Goal: Transaction & Acquisition: Purchase product/service

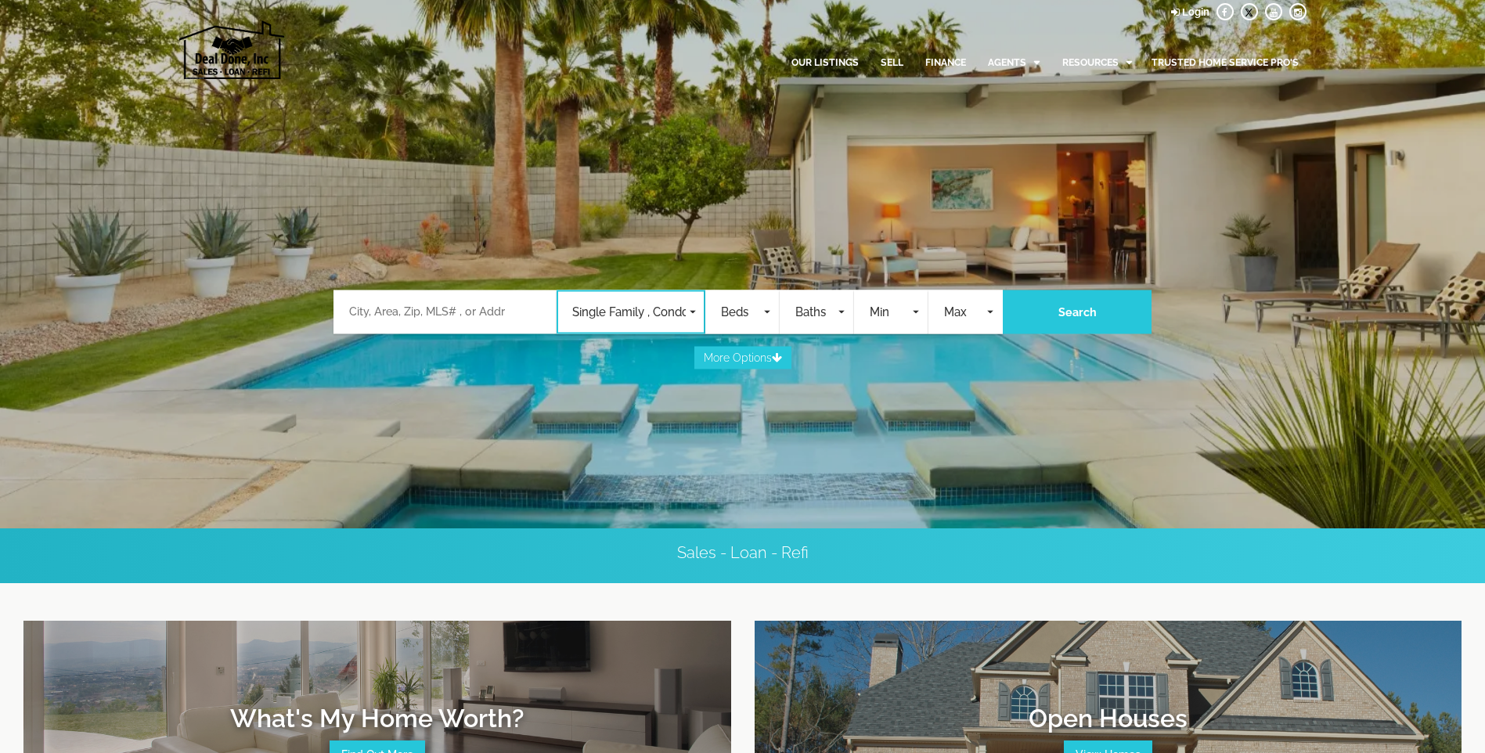
click at [608, 314] on span "Single Family , Condos , Commercial , Land , Rentals , Mobile Home , Business O…" at bounding box center [629, 313] width 114 height 18
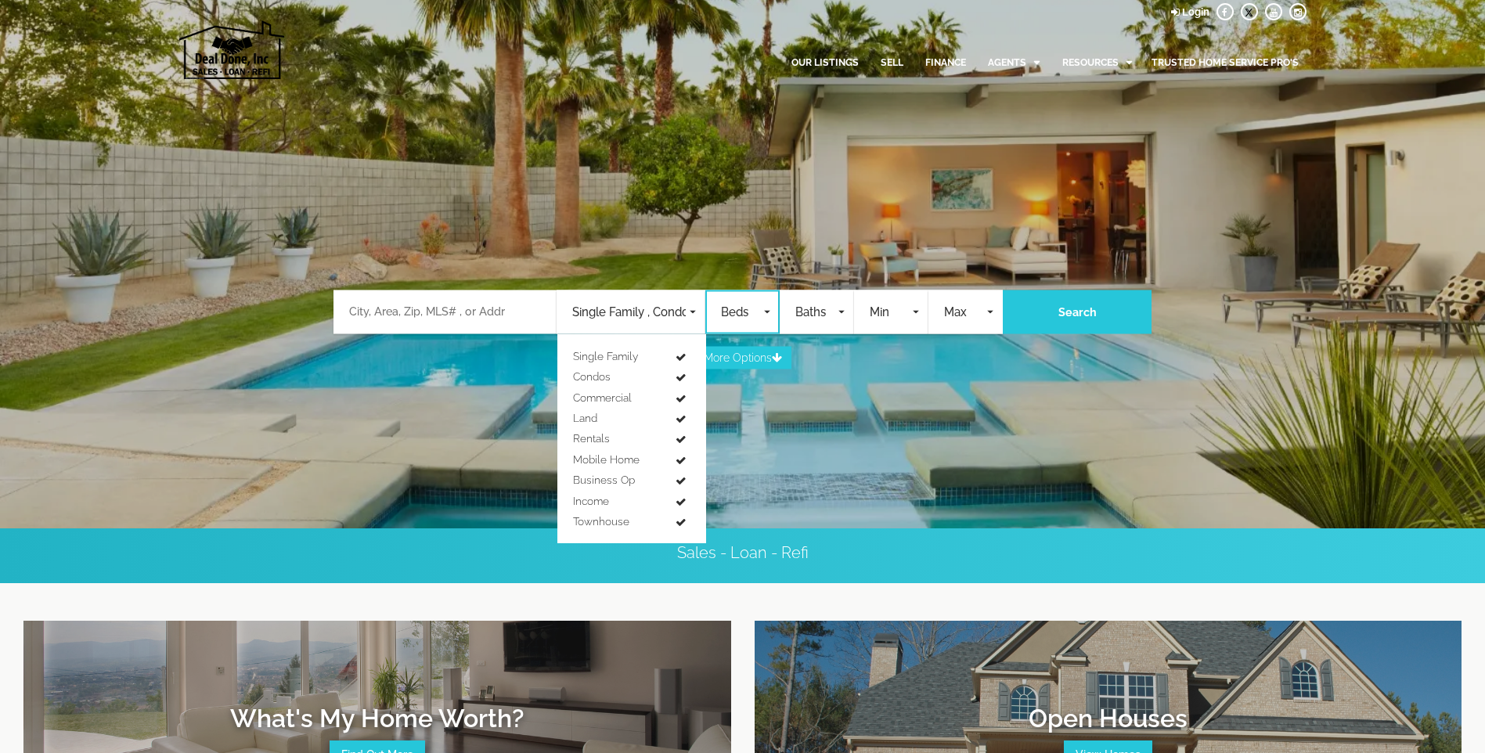
click at [765, 312] on span "button" at bounding box center [767, 312] width 6 height 3
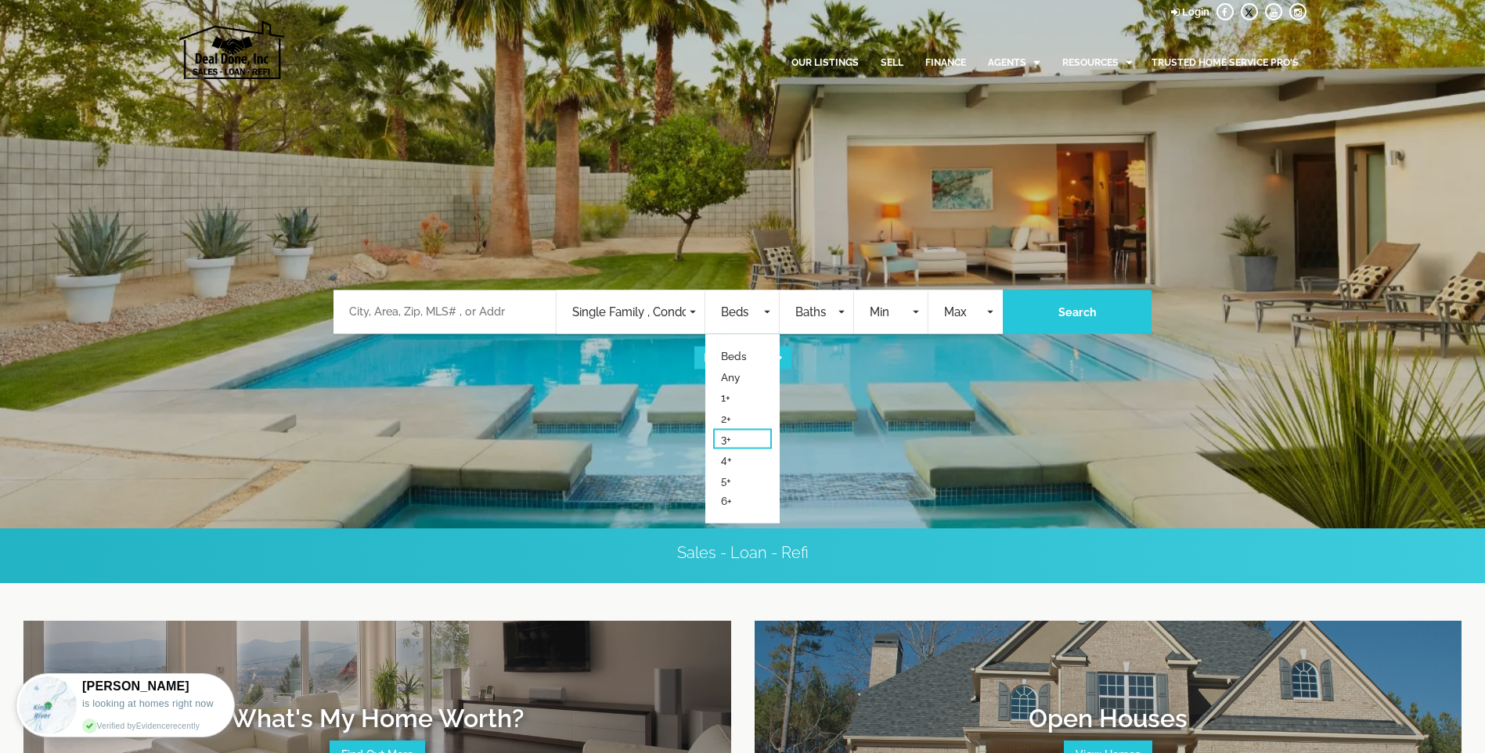
click at [731, 439] on span "3+" at bounding box center [726, 439] width 10 height 16
select select "3"
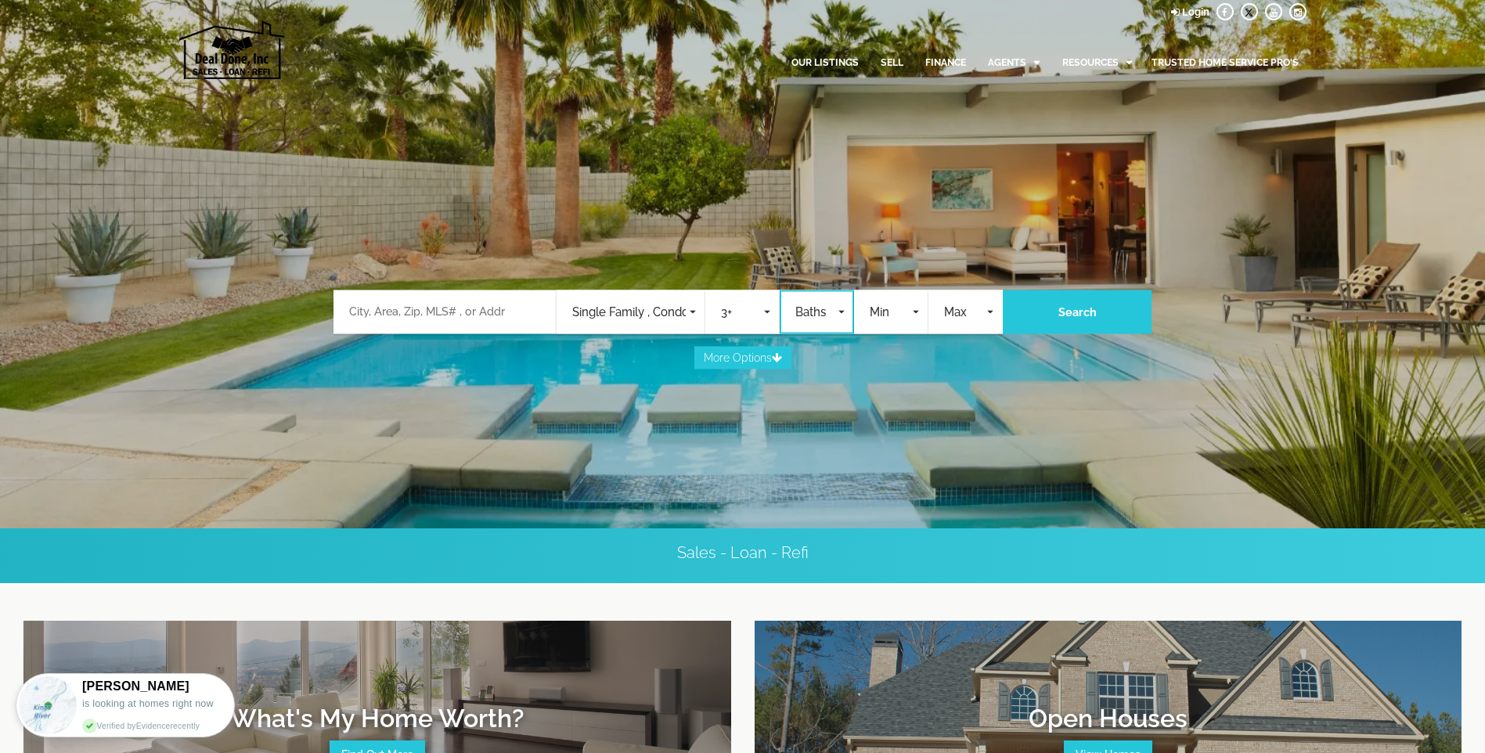
click at [825, 318] on span "Baths" at bounding box center [815, 313] width 39 height 18
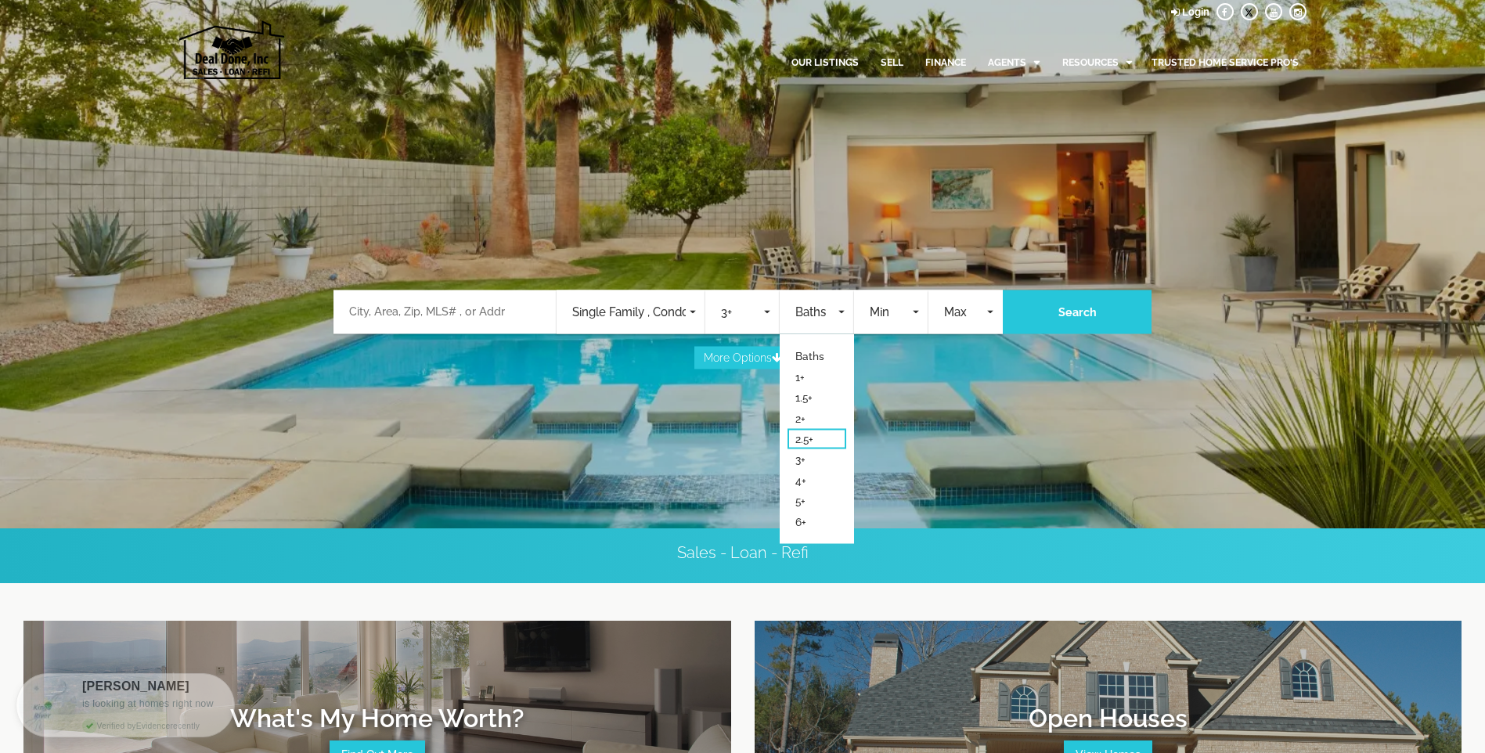
click at [806, 436] on span "2.5+" at bounding box center [805, 439] width 18 height 16
select select "2.5"
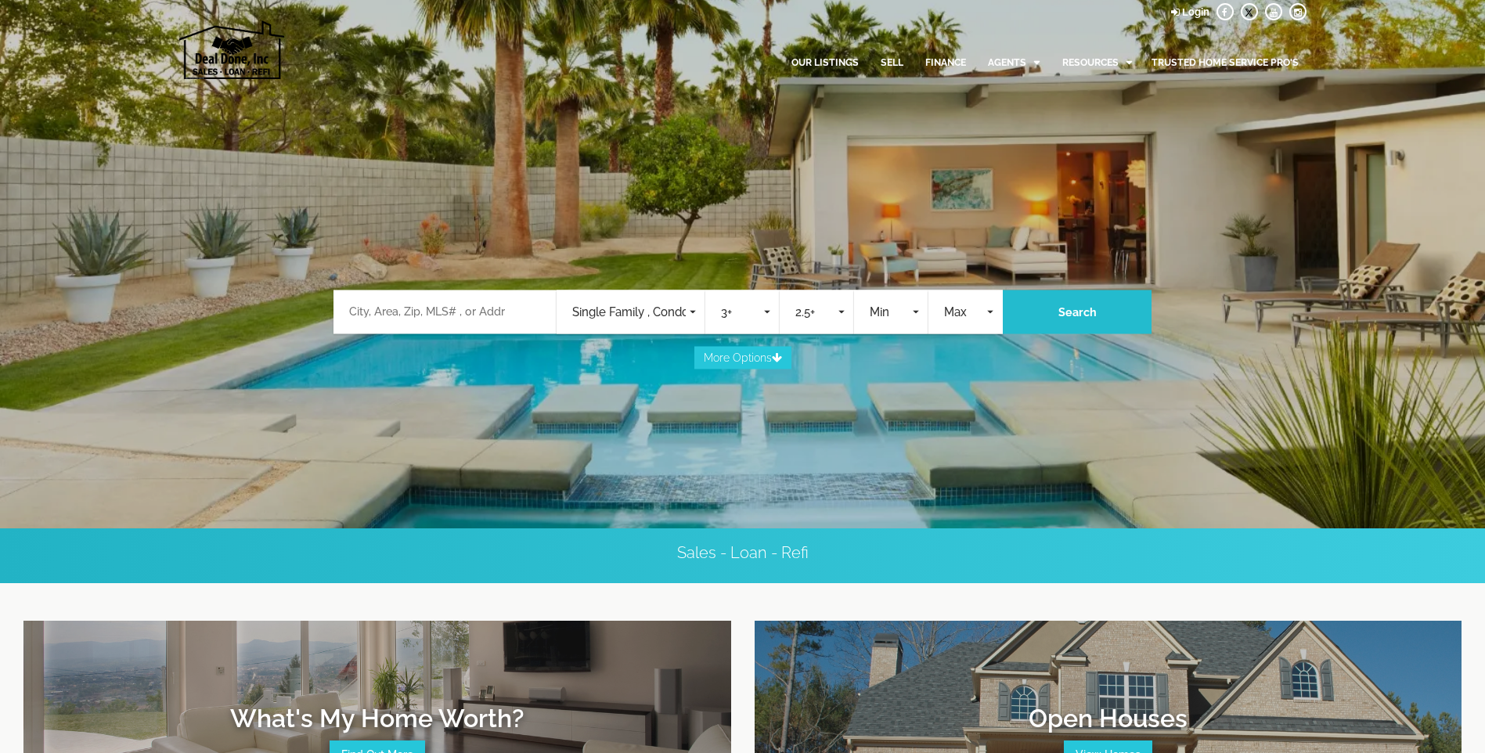
click at [1051, 313] on button "Search" at bounding box center [1077, 313] width 149 height 44
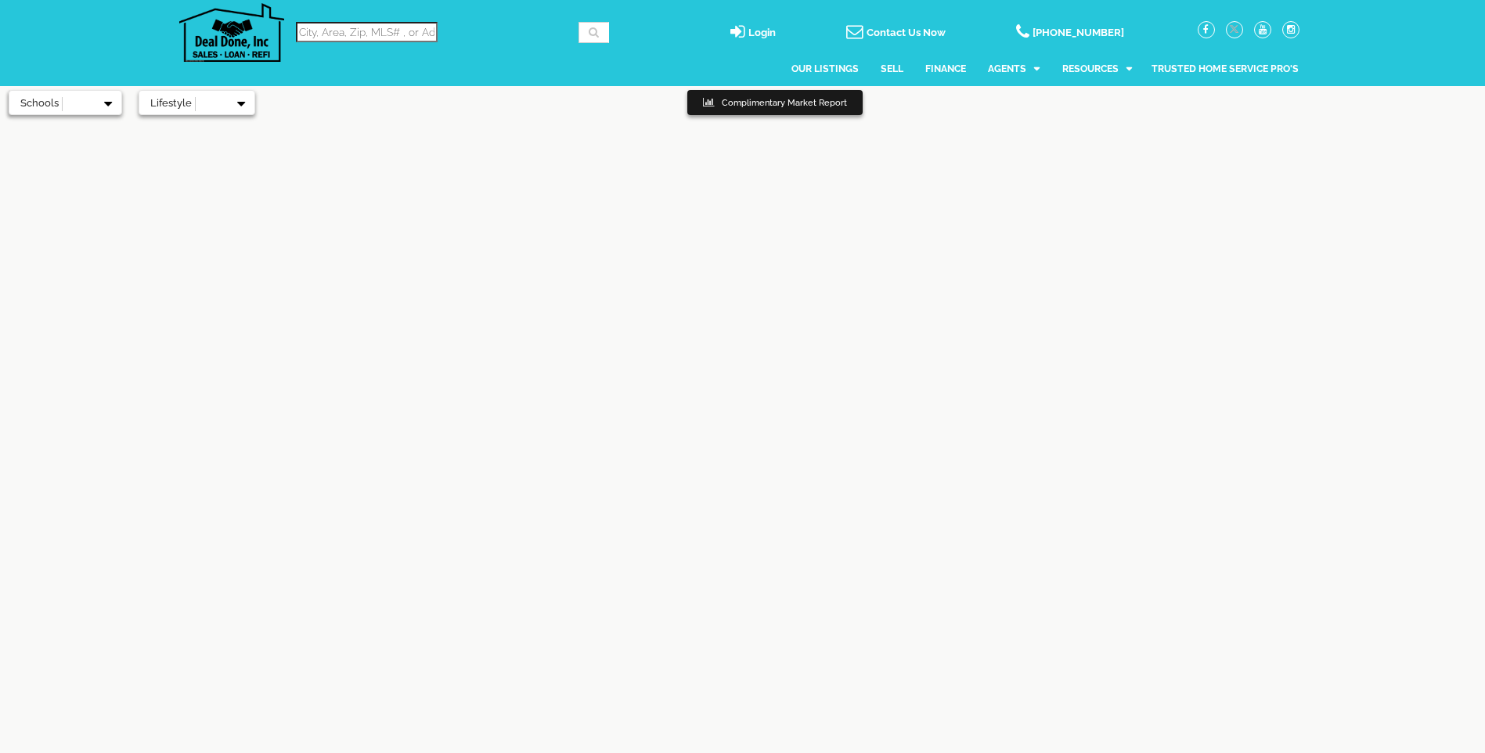
select select
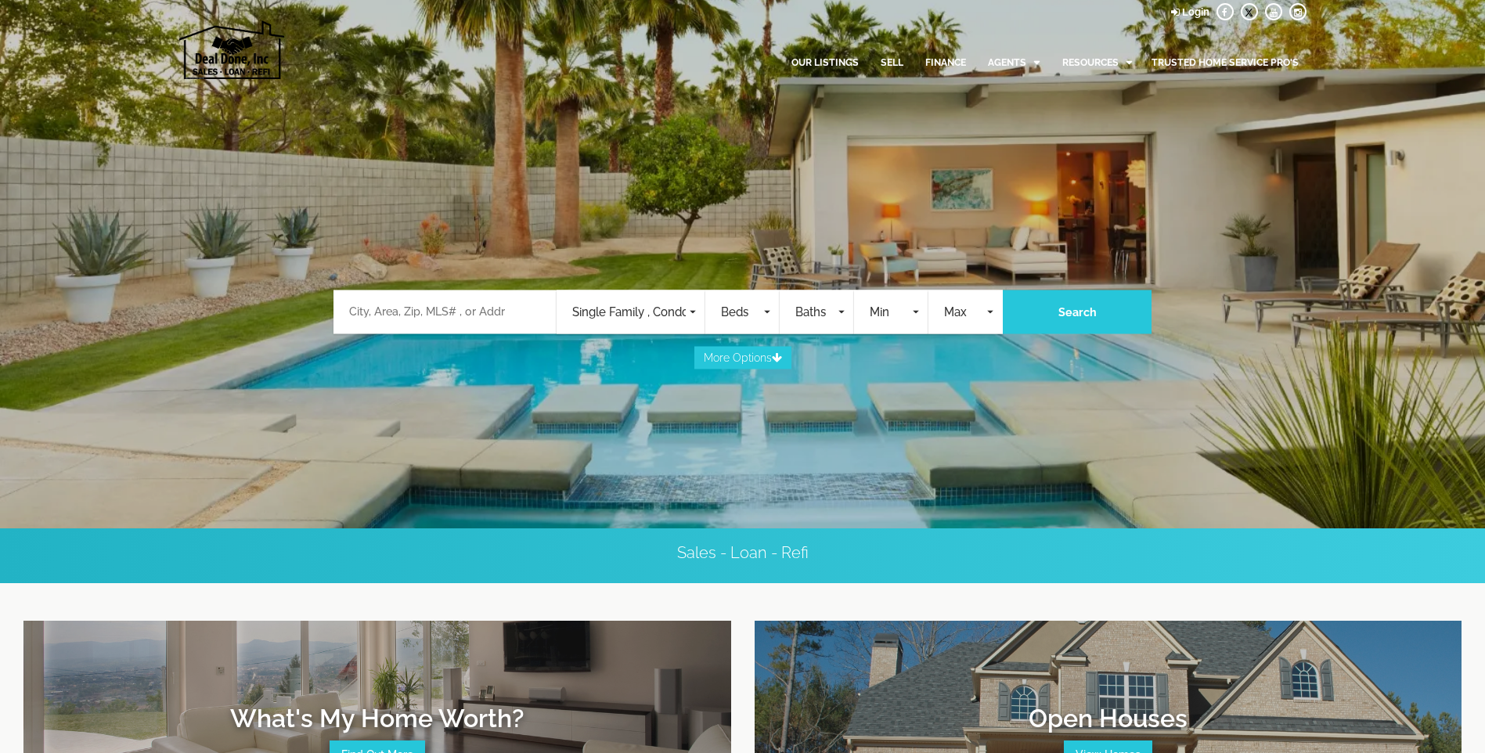
click at [387, 308] on input "Location" at bounding box center [444, 312] width 191 height 16
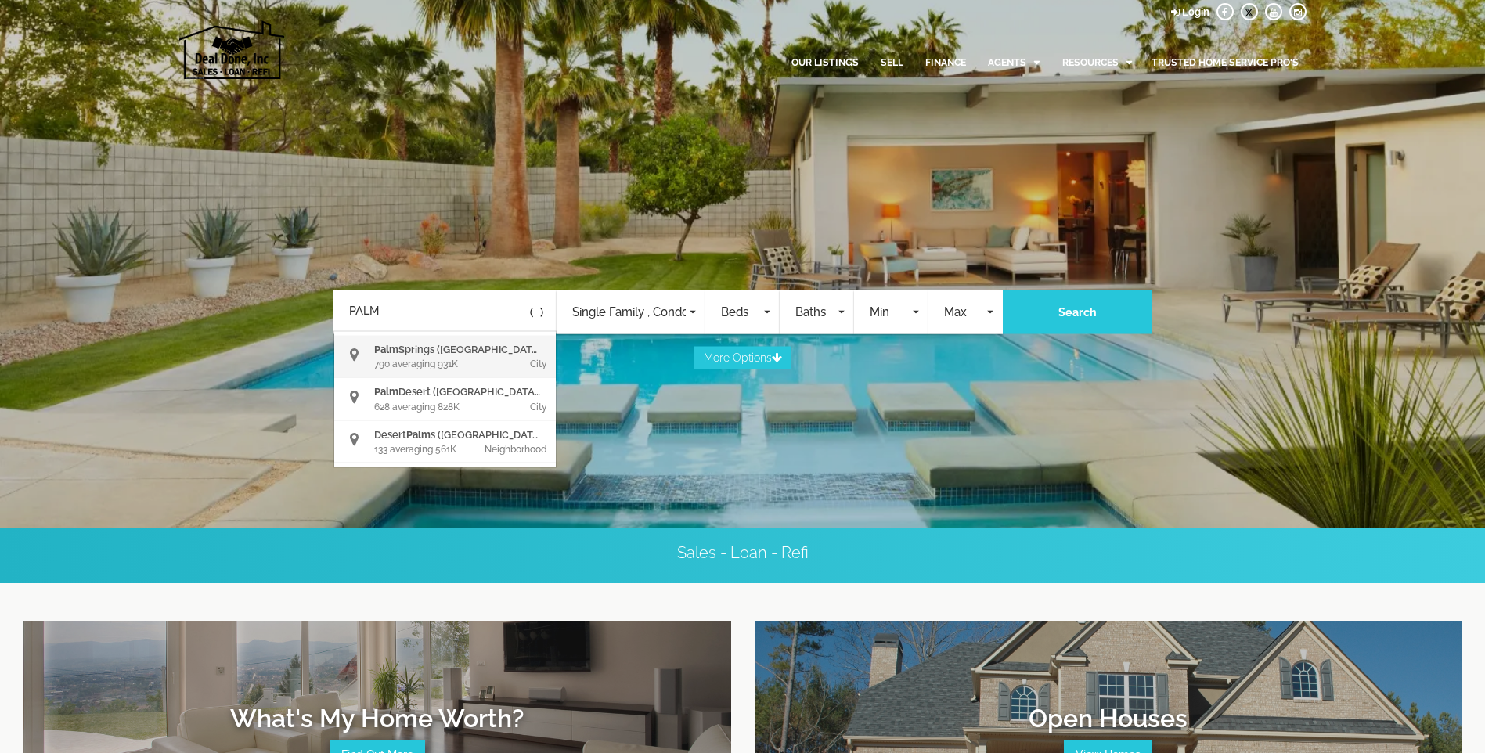
click at [413, 368] on div "790 averaging 931K" at bounding box center [418, 364] width 89 height 14
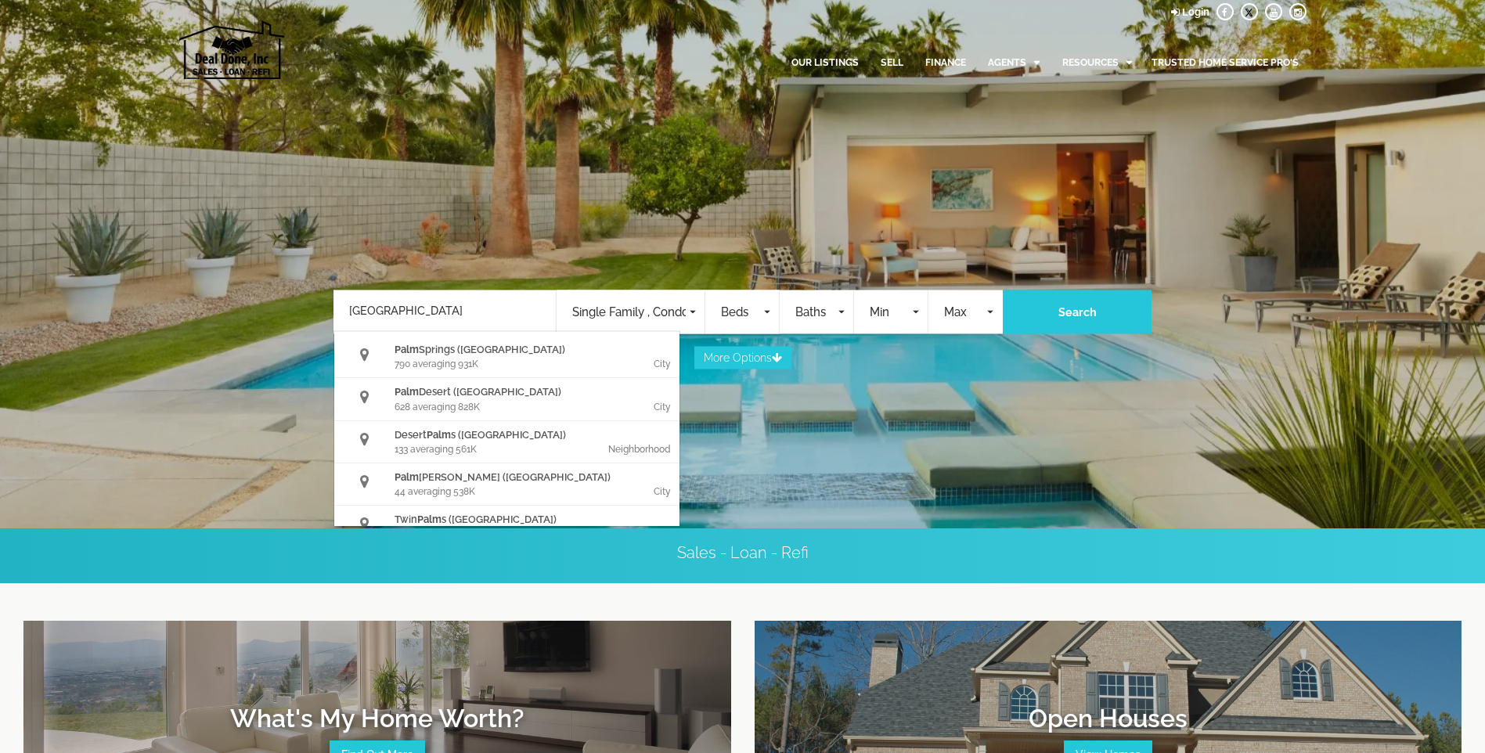
type input "Palm Springs"
click at [759, 319] on span "Beds" at bounding box center [740, 313] width 39 height 18
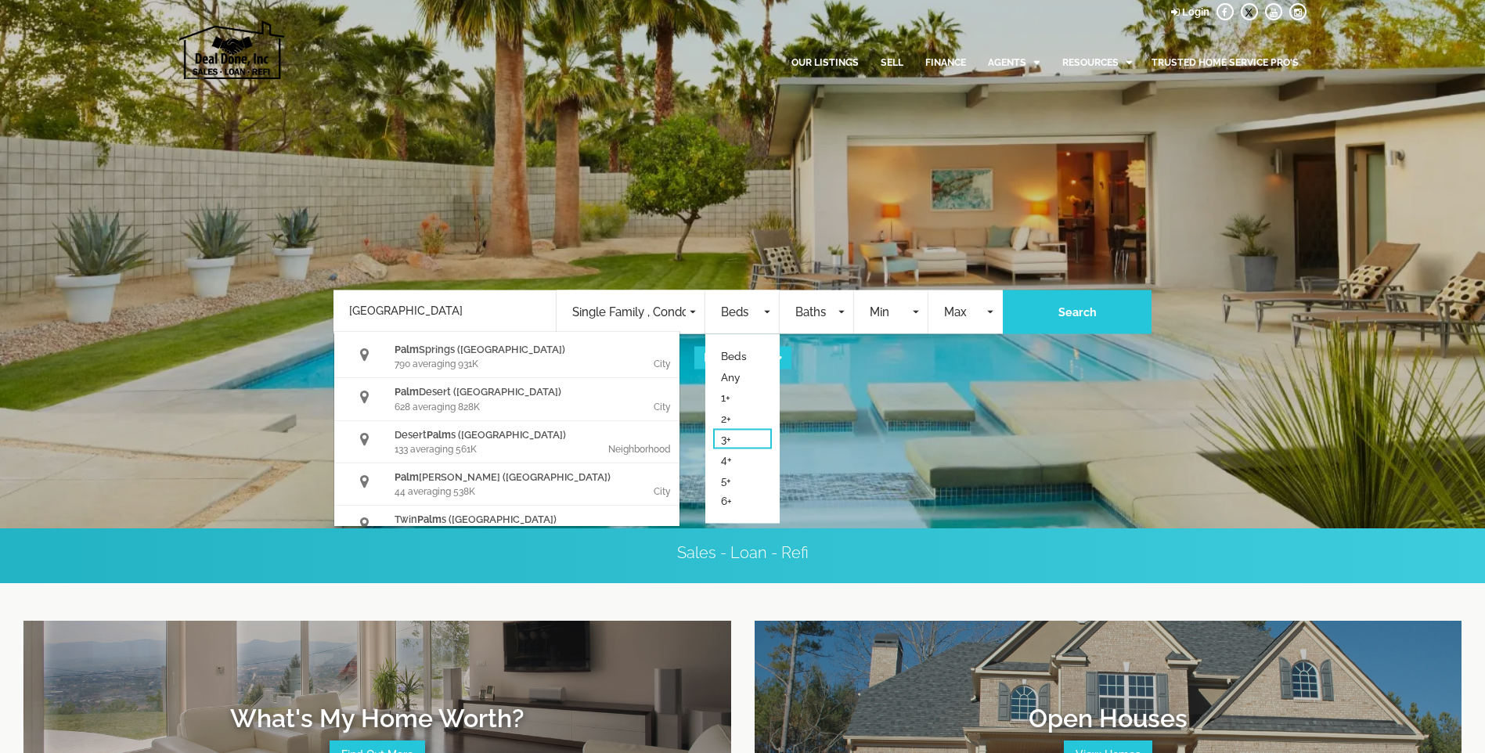
click at [741, 440] on link "3+" at bounding box center [742, 438] width 59 height 20
select select "3"
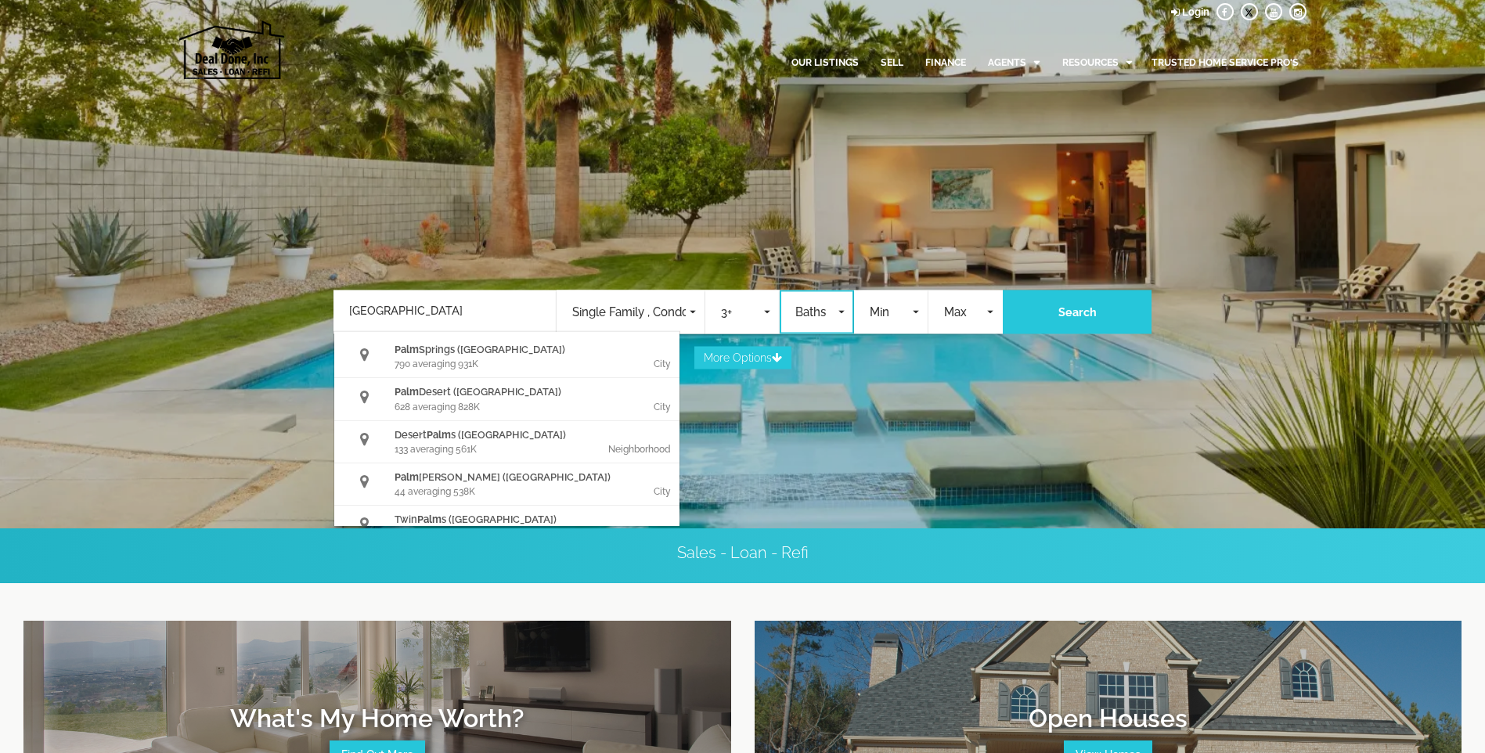
click at [833, 301] on button "Baths" at bounding box center [817, 313] width 74 height 44
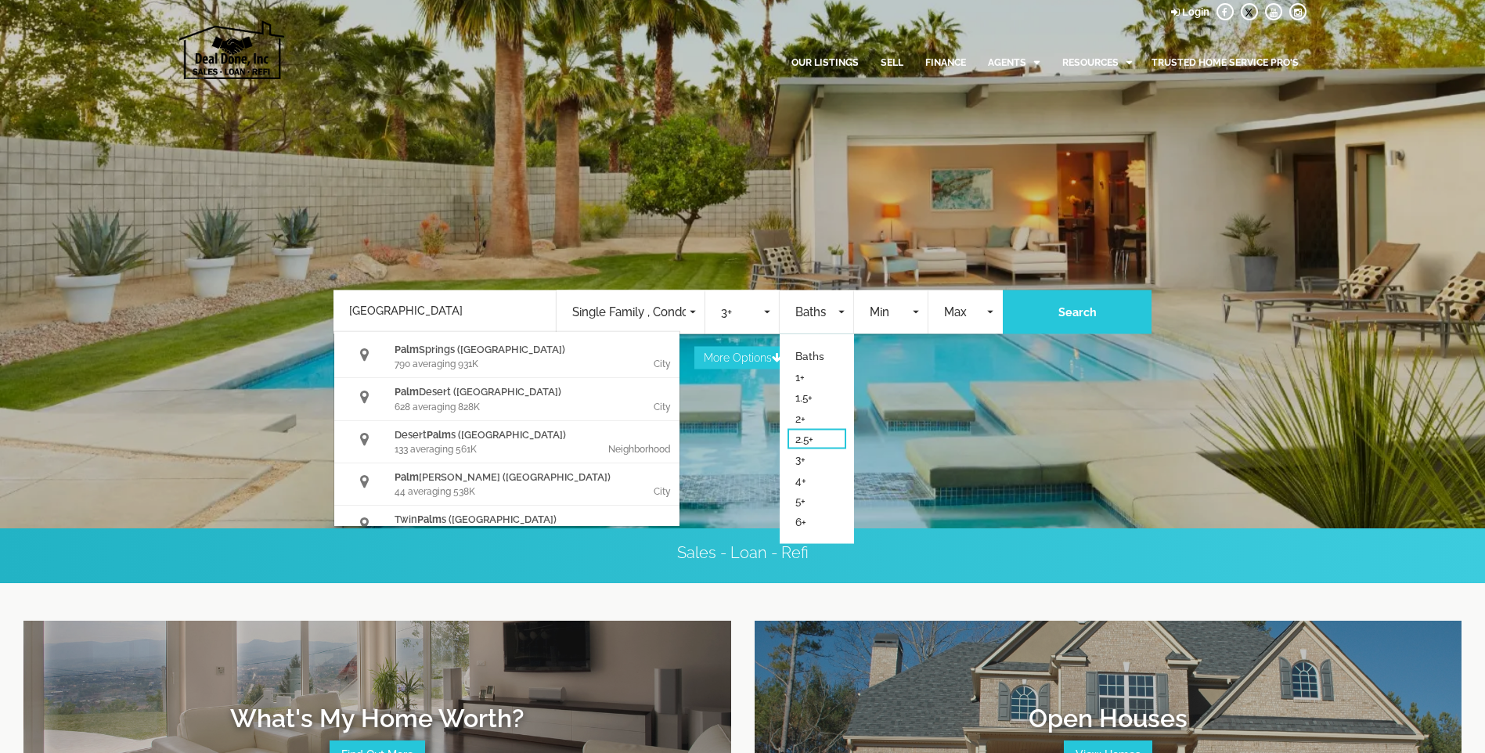
click at [803, 443] on span "2.5+" at bounding box center [805, 439] width 18 height 16
select select "2.5"
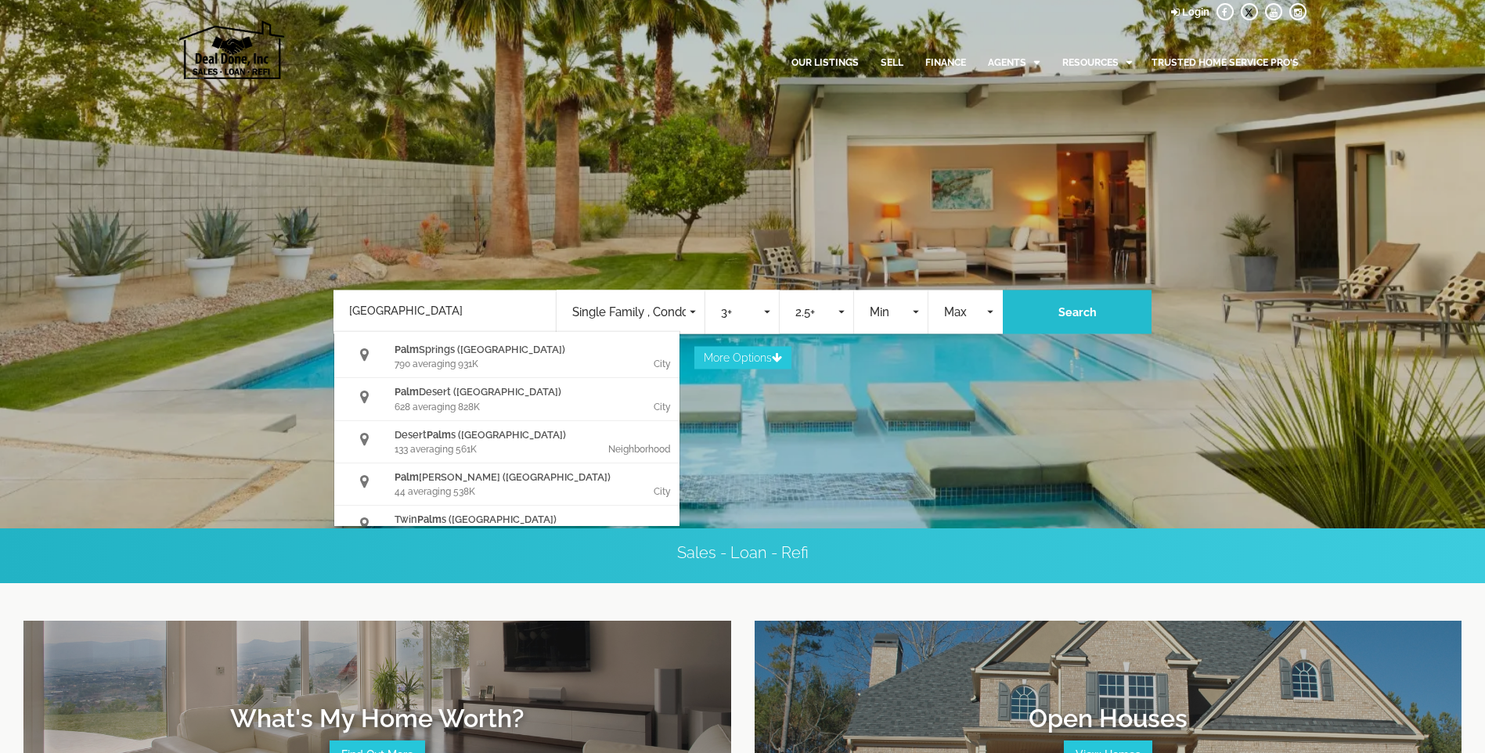
click at [1057, 305] on button "Search" at bounding box center [1077, 313] width 149 height 44
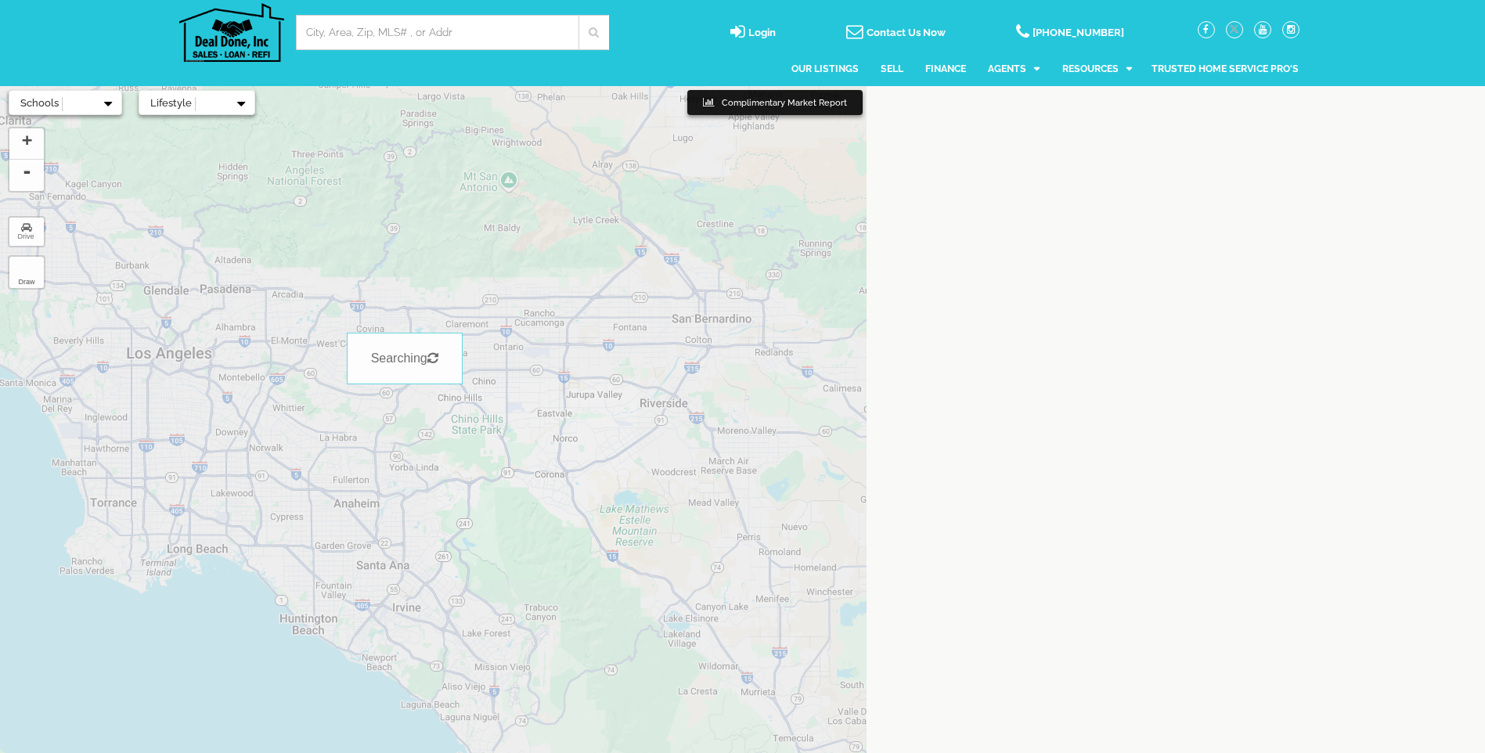
select select
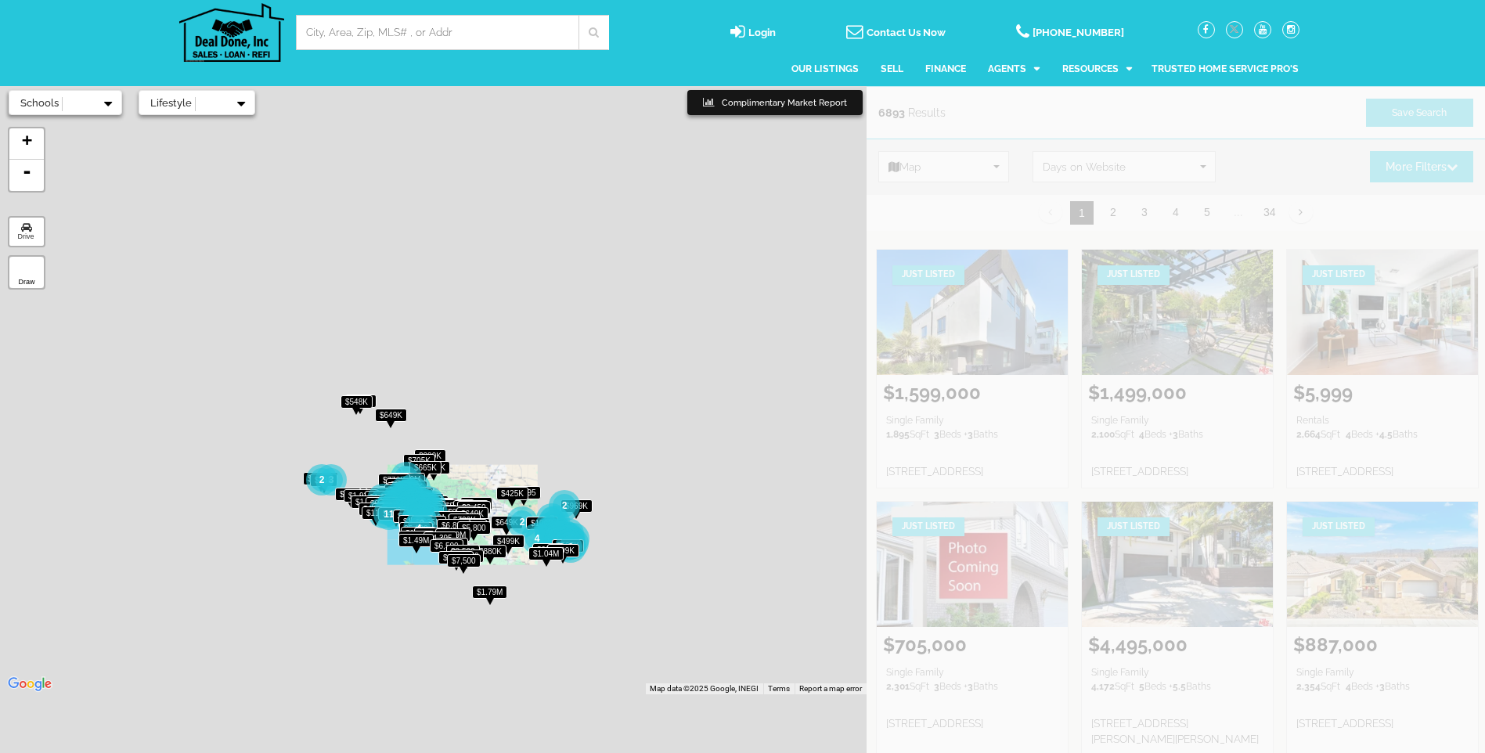
scroll to position [16, 0]
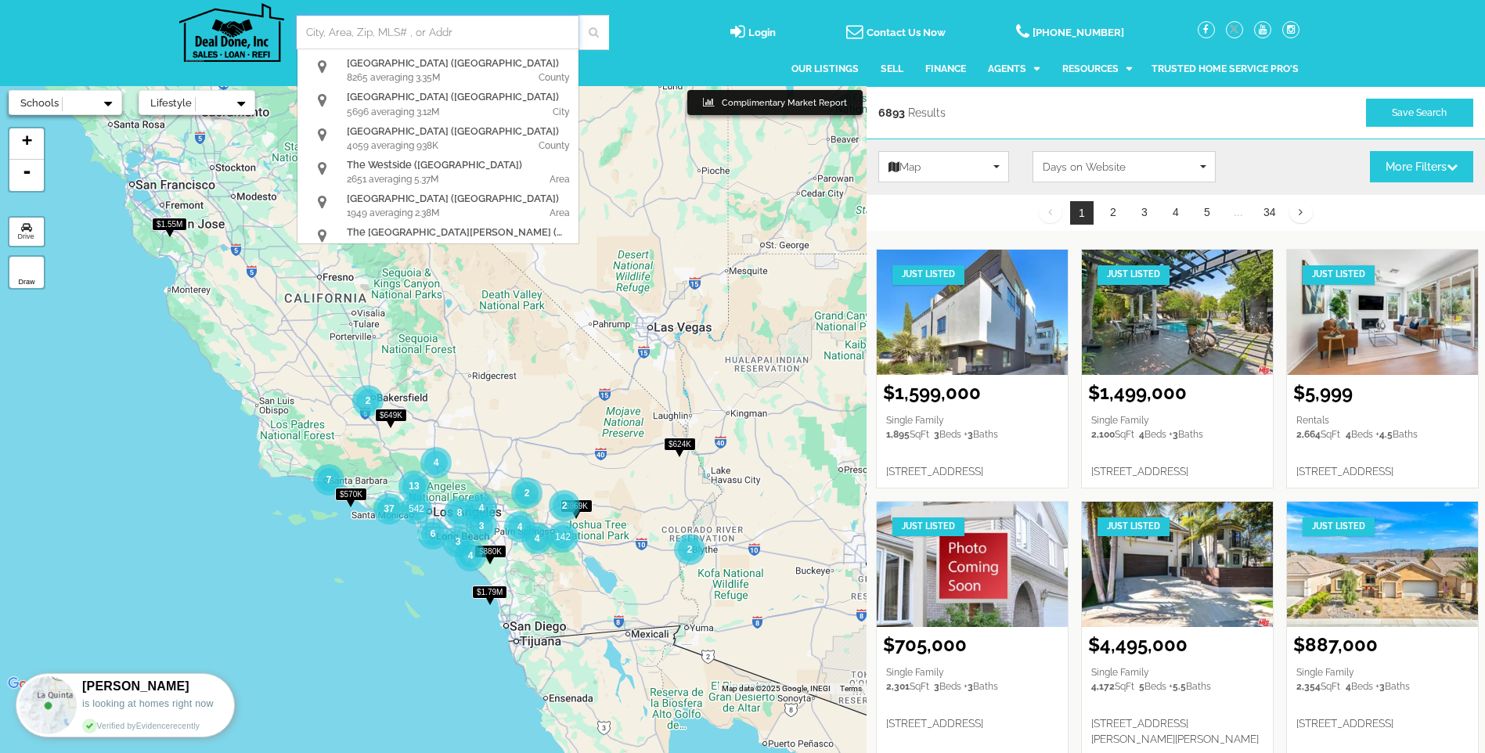
click at [352, 24] on input "Location" at bounding box center [437, 32] width 262 height 16
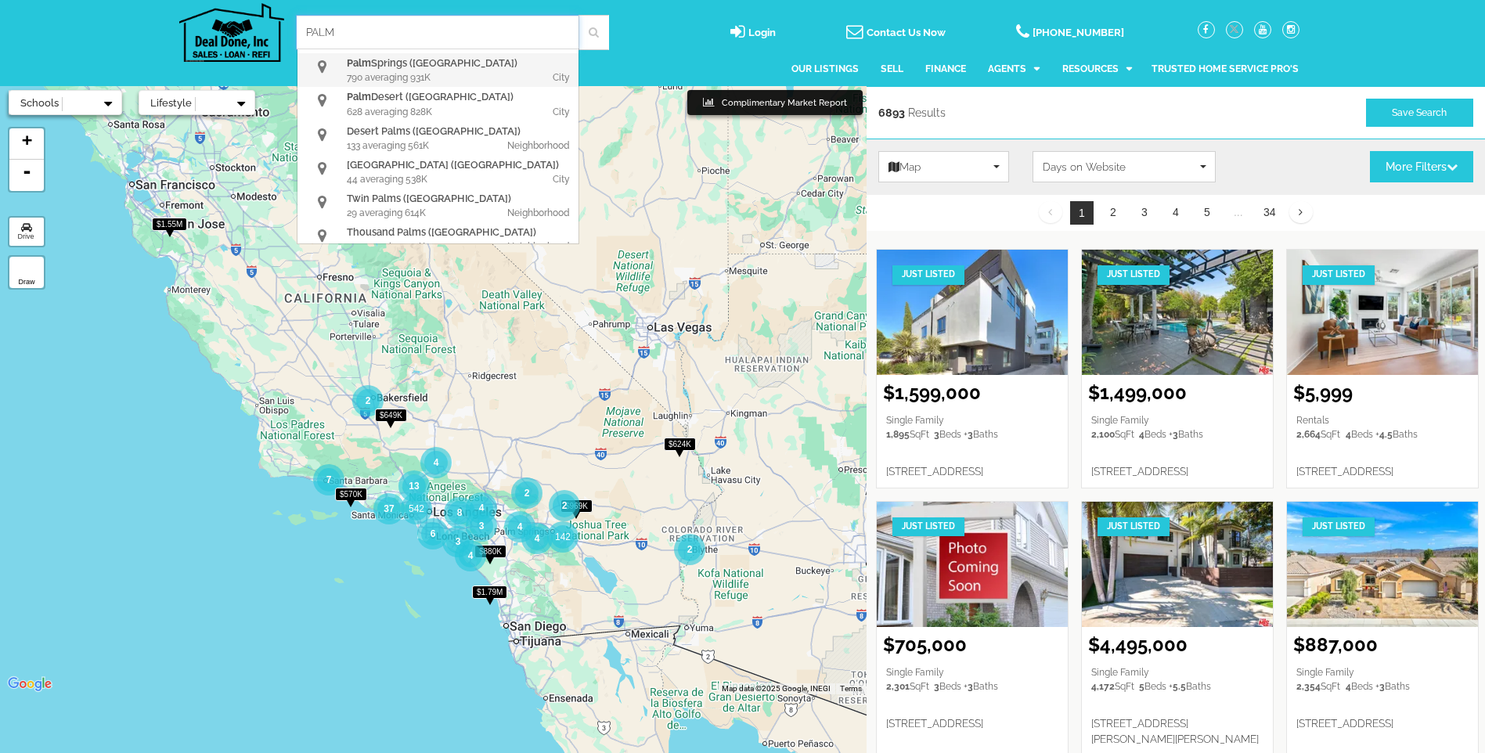
click at [383, 77] on div "790 averaging 931K" at bounding box center [404, 77] width 114 height 14
click at [369, 70] on div "Palm Springs (CA)" at bounding box center [461, 63] width 228 height 15
type input "[GEOGRAPHIC_DATA]"
click at [602, 34] on span at bounding box center [594, 32] width 31 height 35
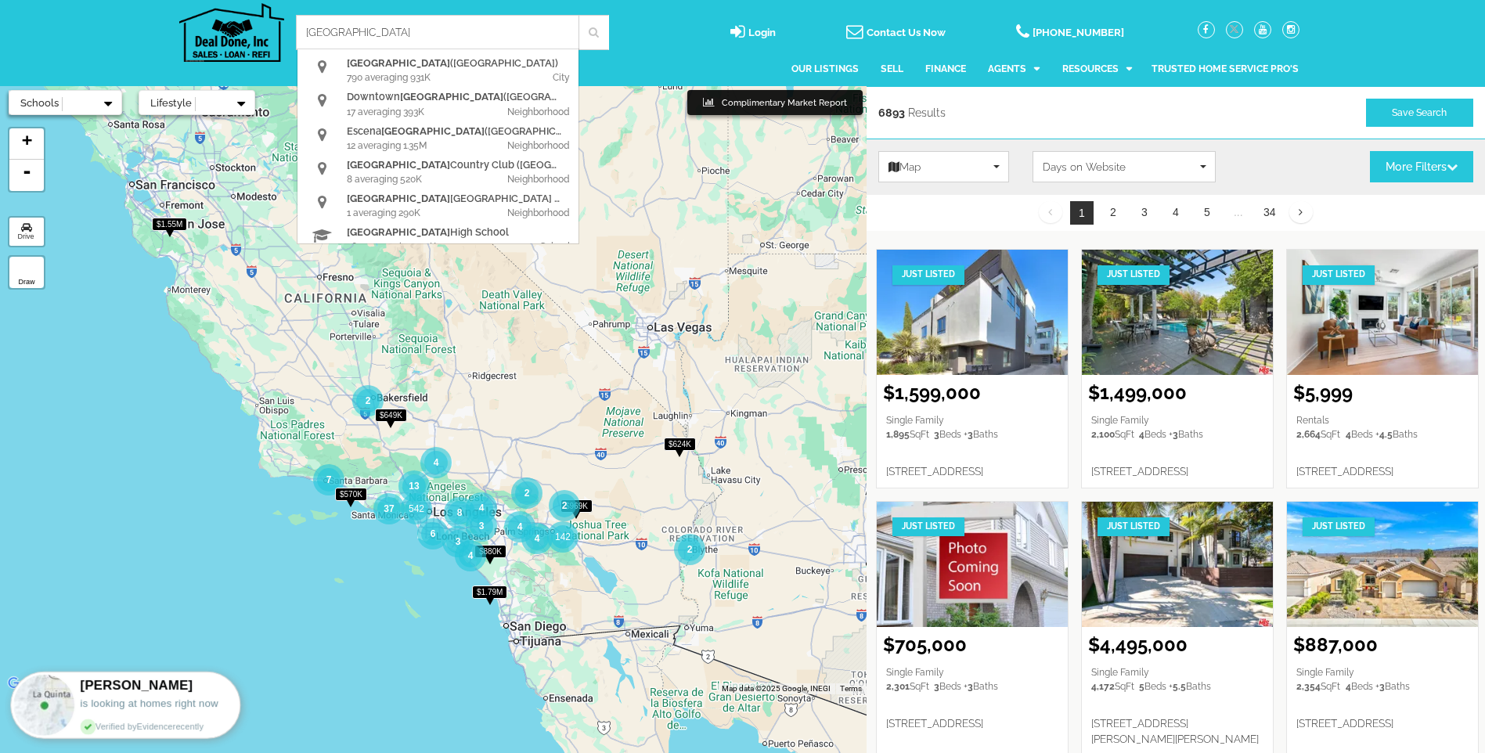
click at [600, 34] on span at bounding box center [594, 32] width 31 height 35
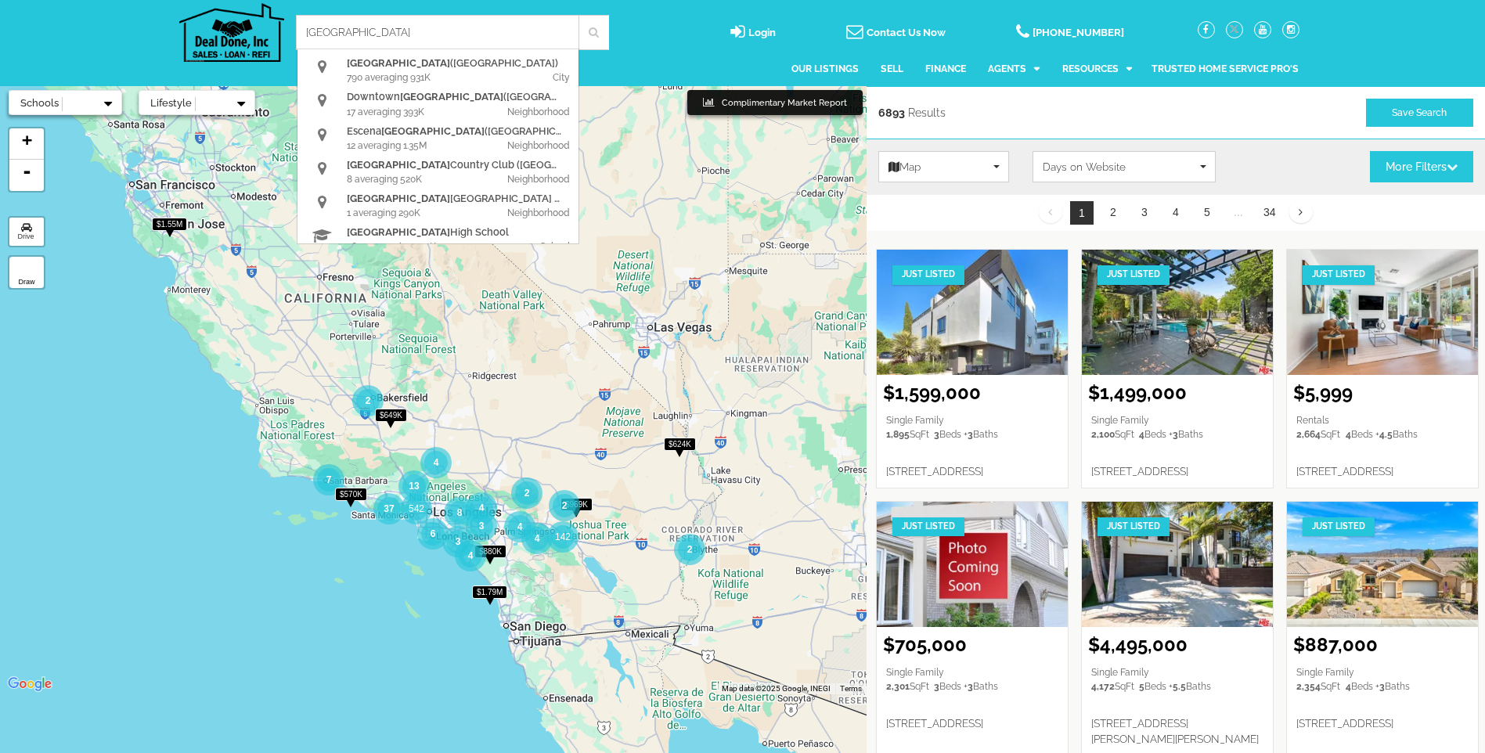
scroll to position [0, 0]
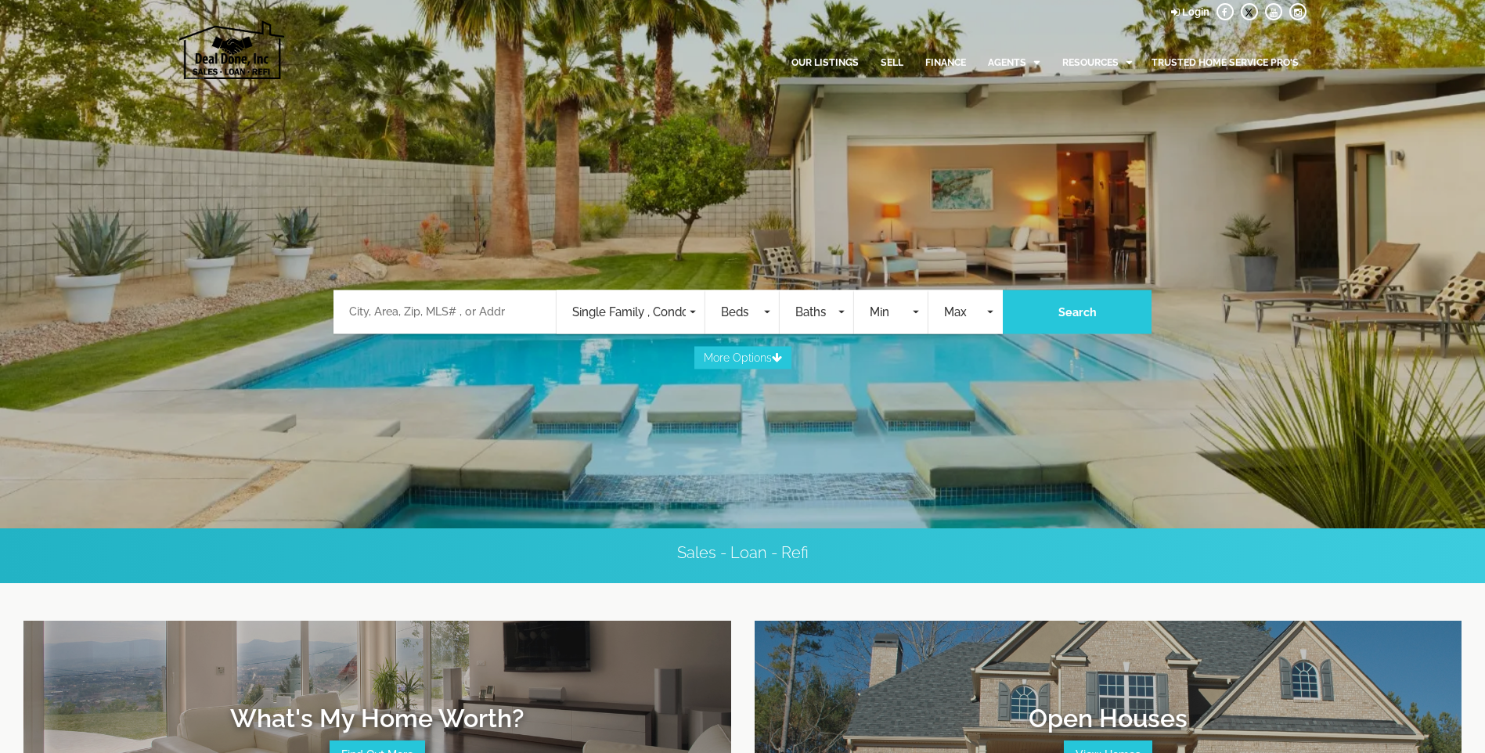
click at [413, 299] on div at bounding box center [445, 313] width 223 height 44
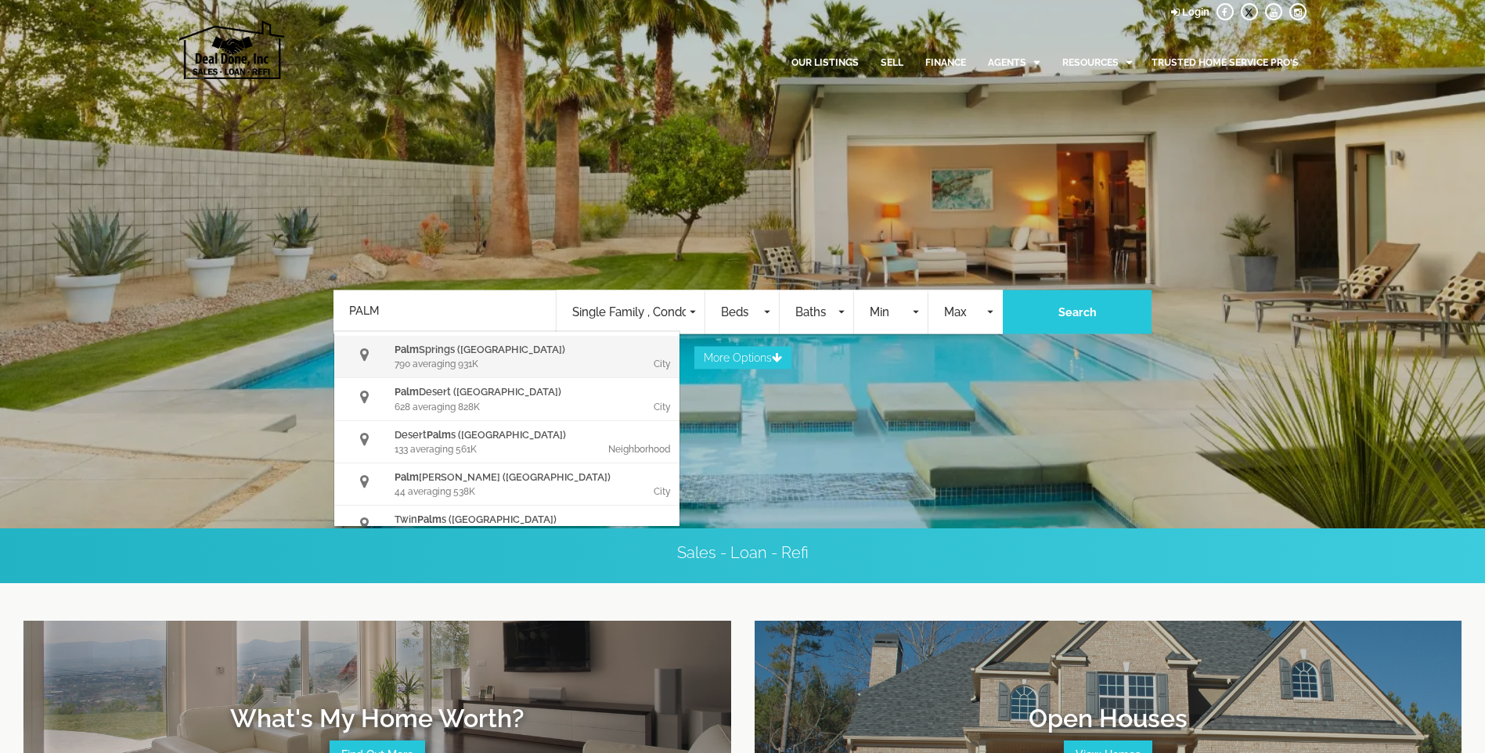
click at [410, 361] on div "790 averaging 931K" at bounding box center [465, 364] width 141 height 14
type input "Palm Springs"
click at [644, 313] on span "Single Family , Condos , Commercial , Land , Rentals , Mobile Home , Business O…" at bounding box center [629, 313] width 114 height 18
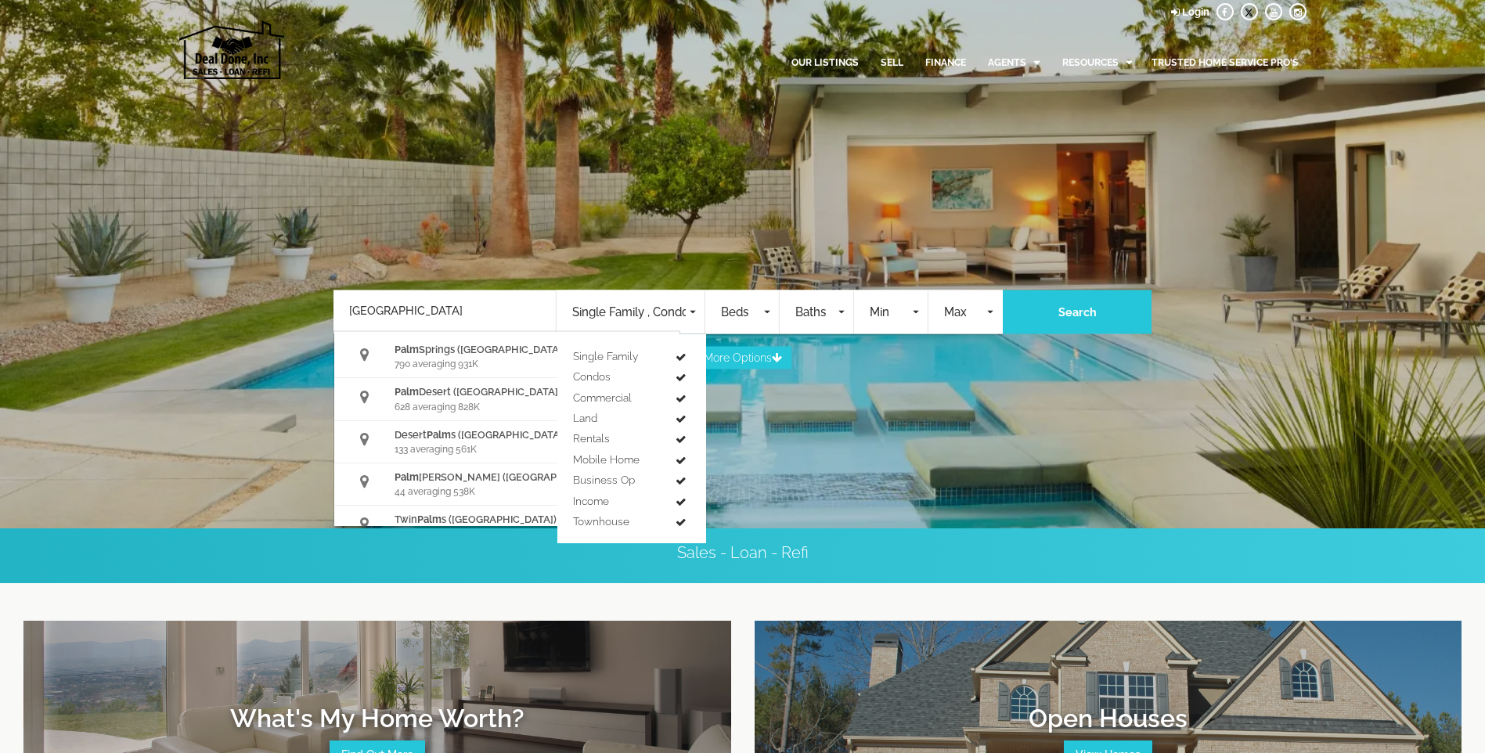
click at [788, 425] on div at bounding box center [742, 254] width 1485 height 548
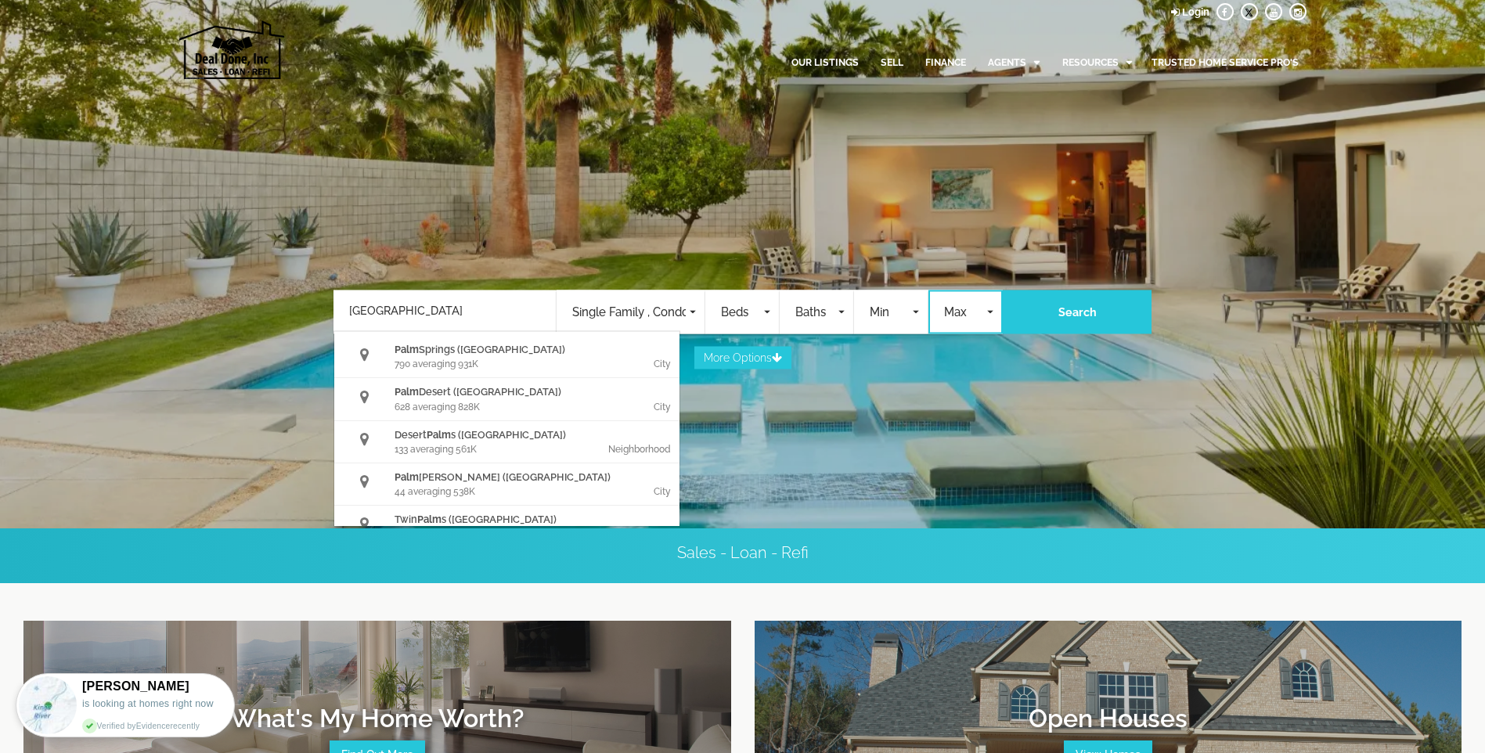
click at [967, 309] on span "Max" at bounding box center [963, 313] width 39 height 18
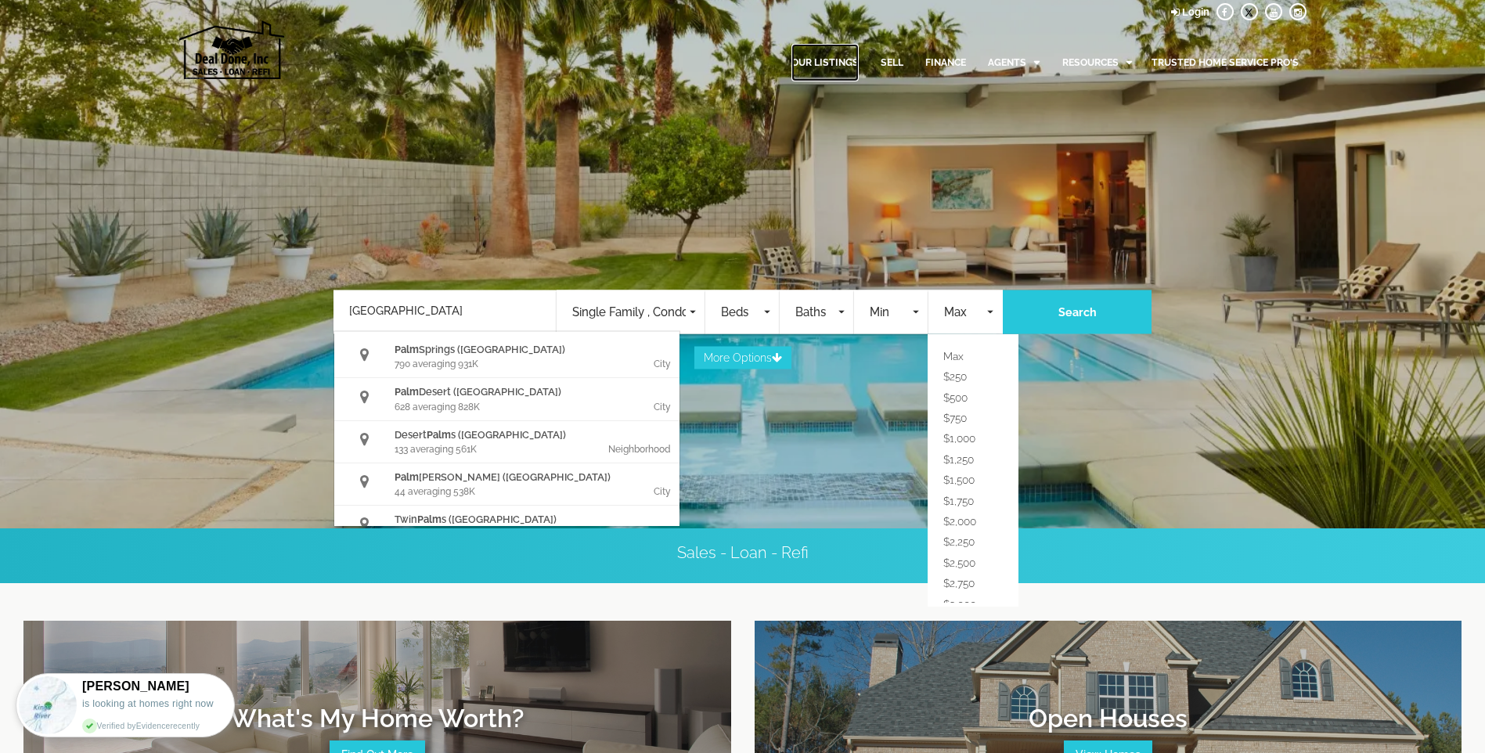
click at [815, 60] on link "Our Listings" at bounding box center [825, 63] width 67 height 38
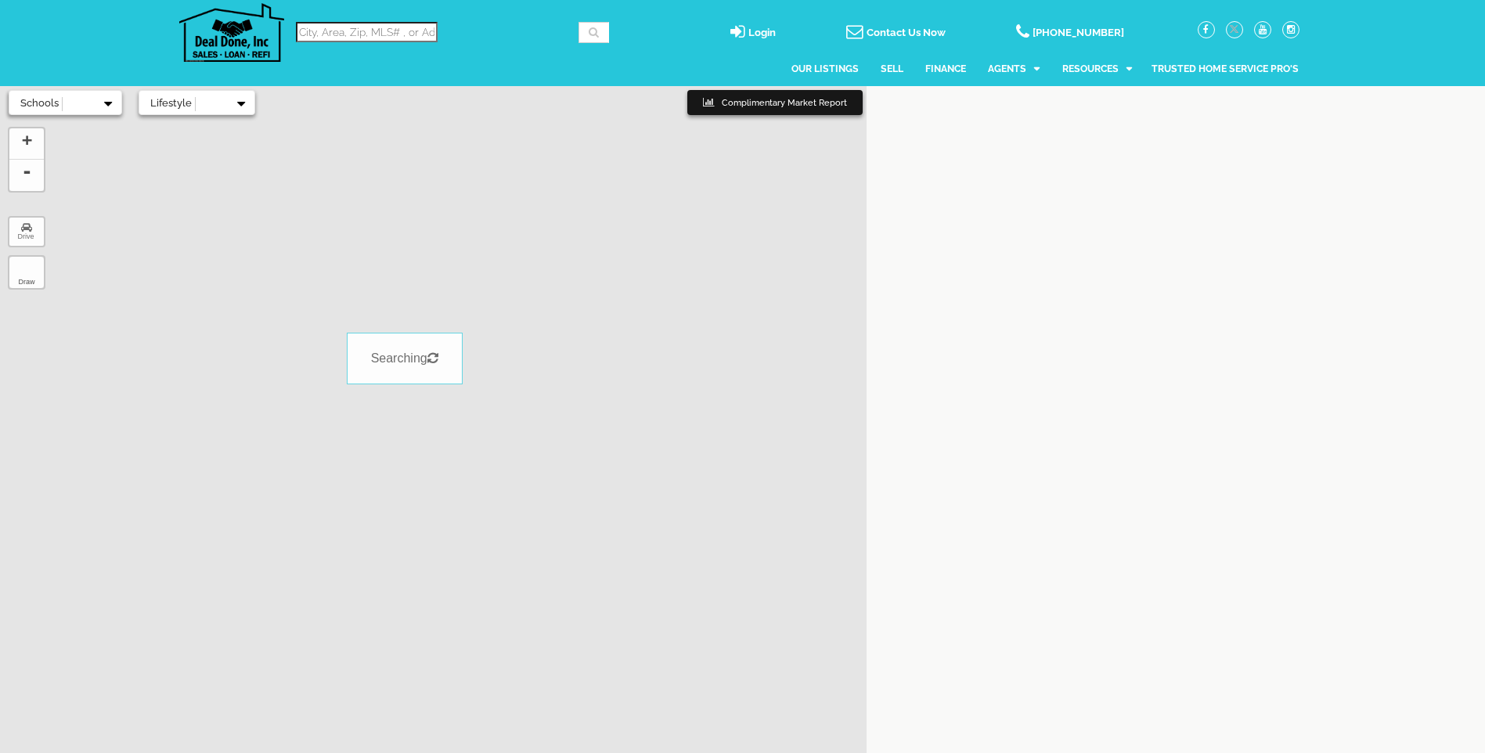
select select
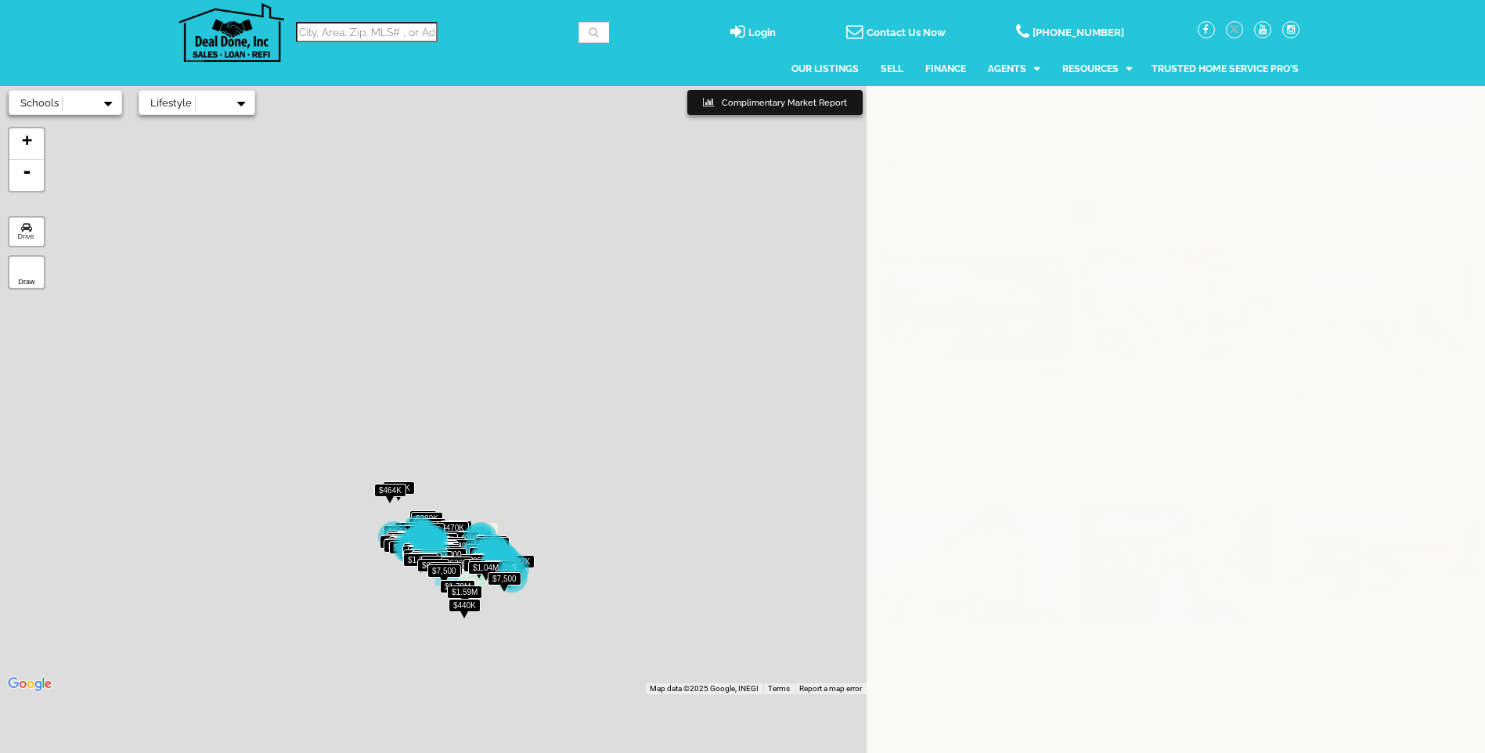
scroll to position [16, 0]
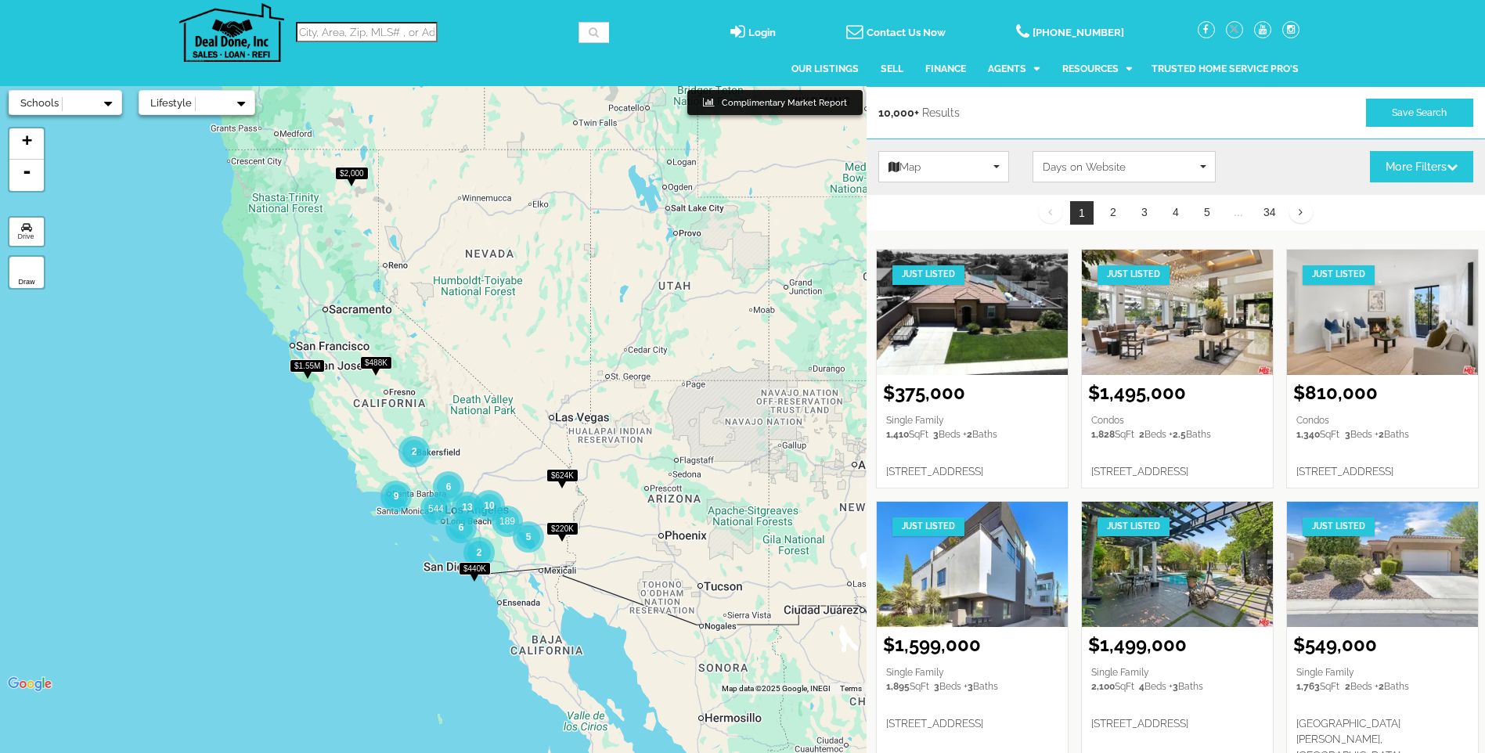
drag, startPoint x: 782, startPoint y: 540, endPoint x: 813, endPoint y: 512, distance: 41.6
click at [793, 501] on img at bounding box center [746, 499] width 200 height 200
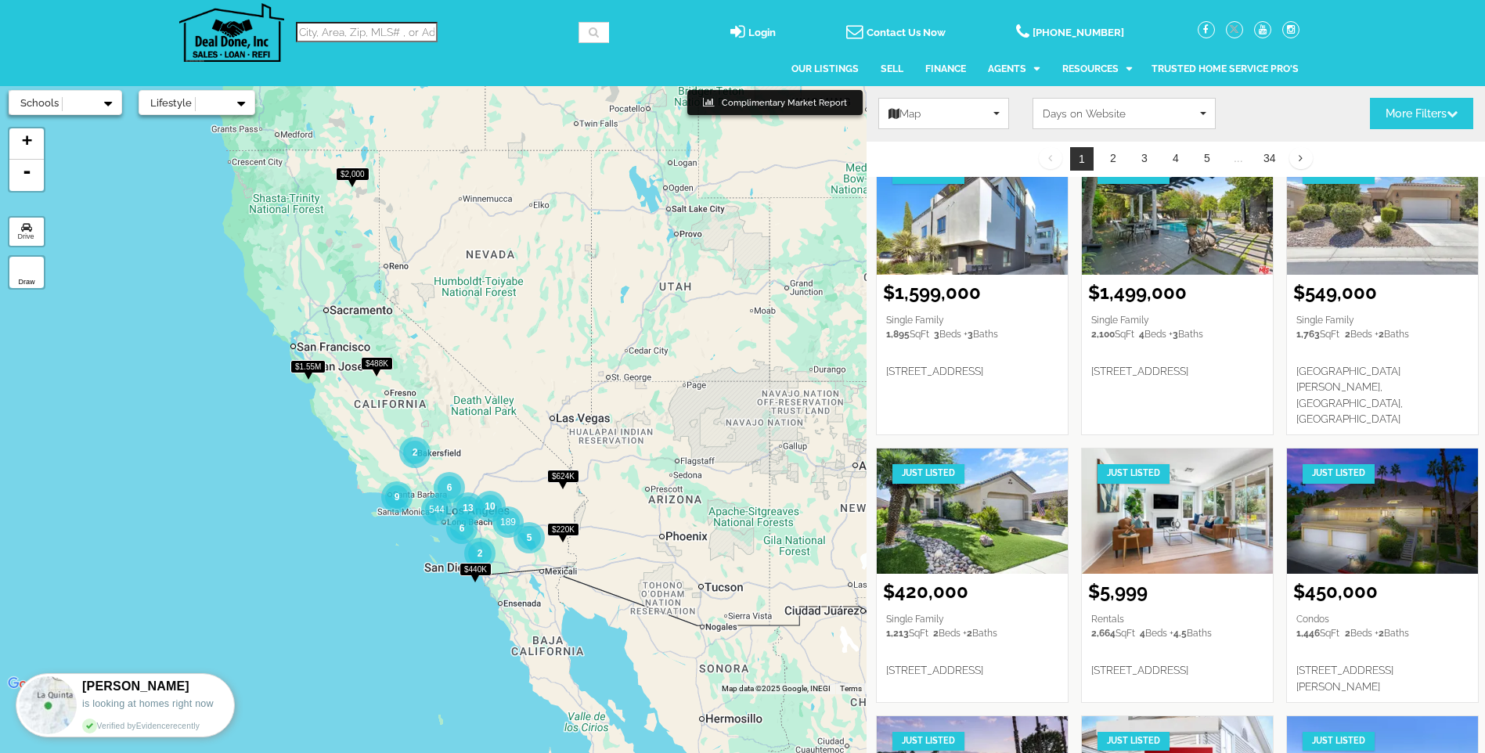
scroll to position [392, 0]
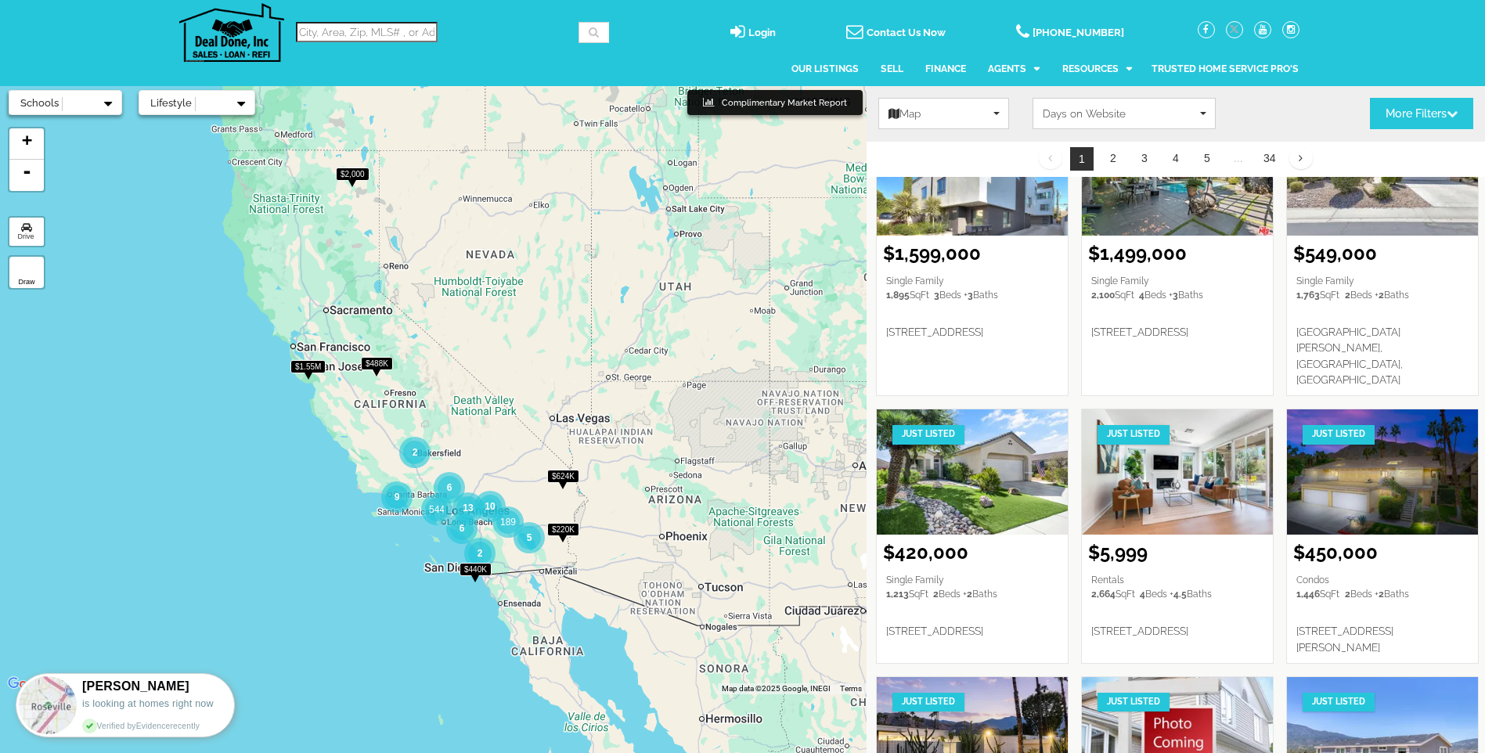
click at [926, 587] on span "1,213 SqFt" at bounding box center [907, 601] width 42 height 28
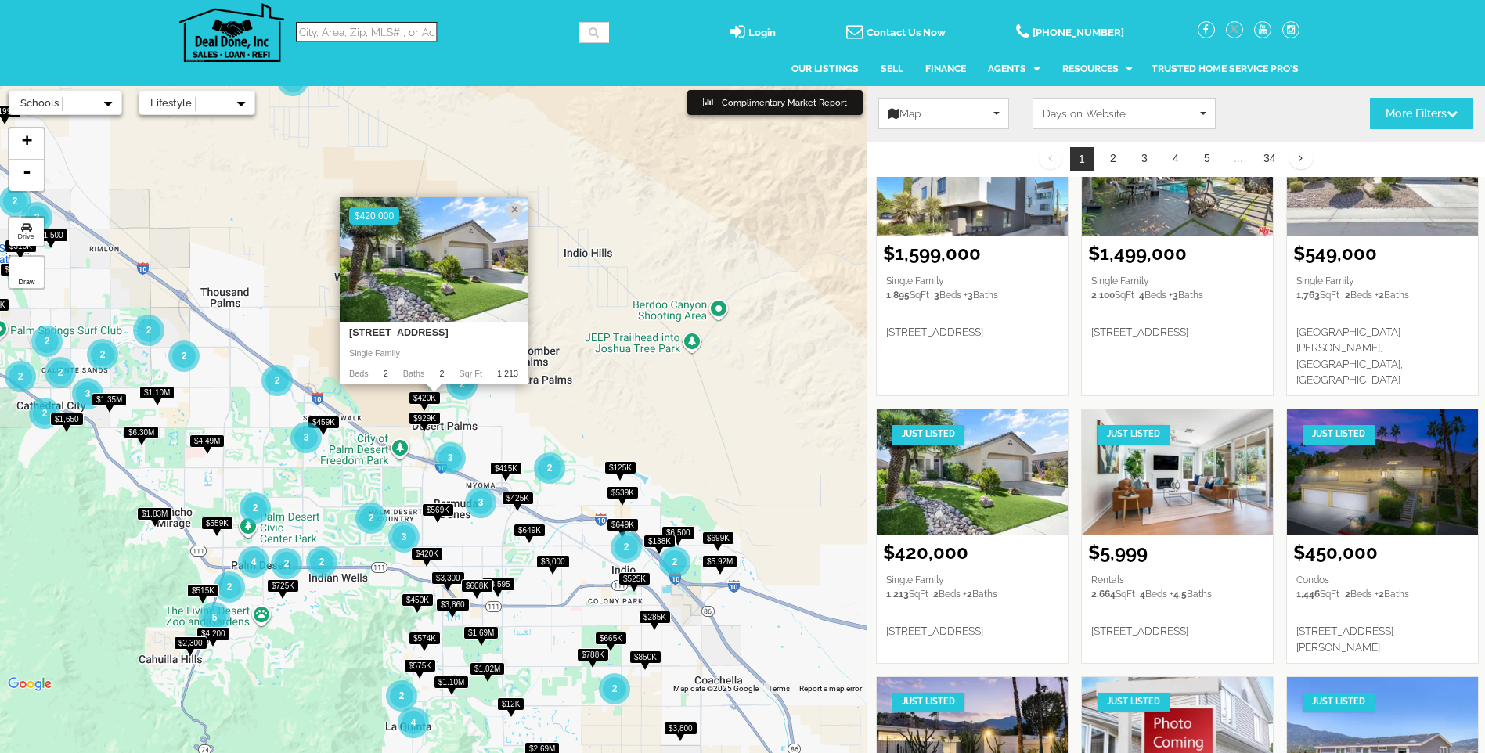
click at [628, 415] on img at bounding box center [578, 459] width 200 height 200
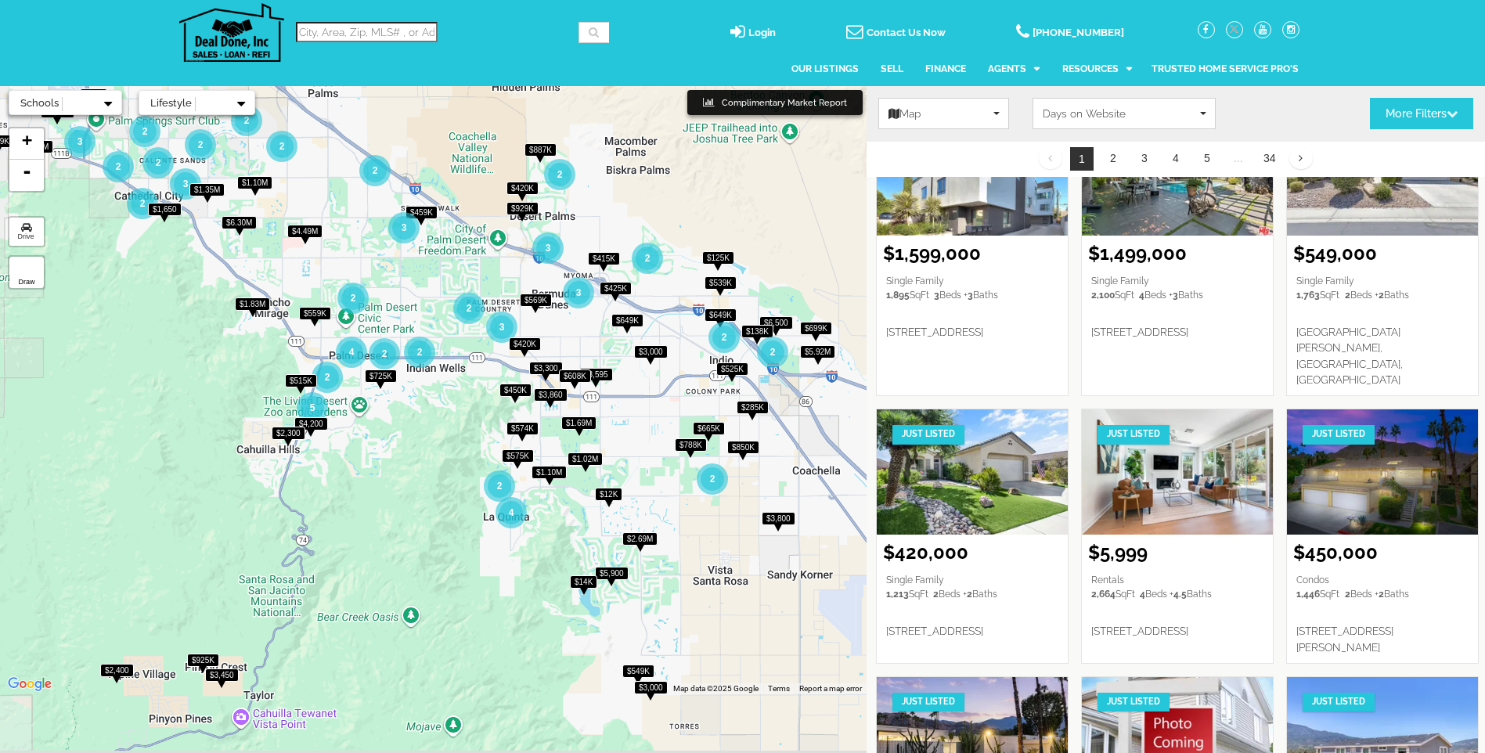
drag, startPoint x: 319, startPoint y: 409, endPoint x: 424, endPoint y: 193, distance: 239.9
click at [424, 193] on img at bounding box center [476, 250] width 200 height 200
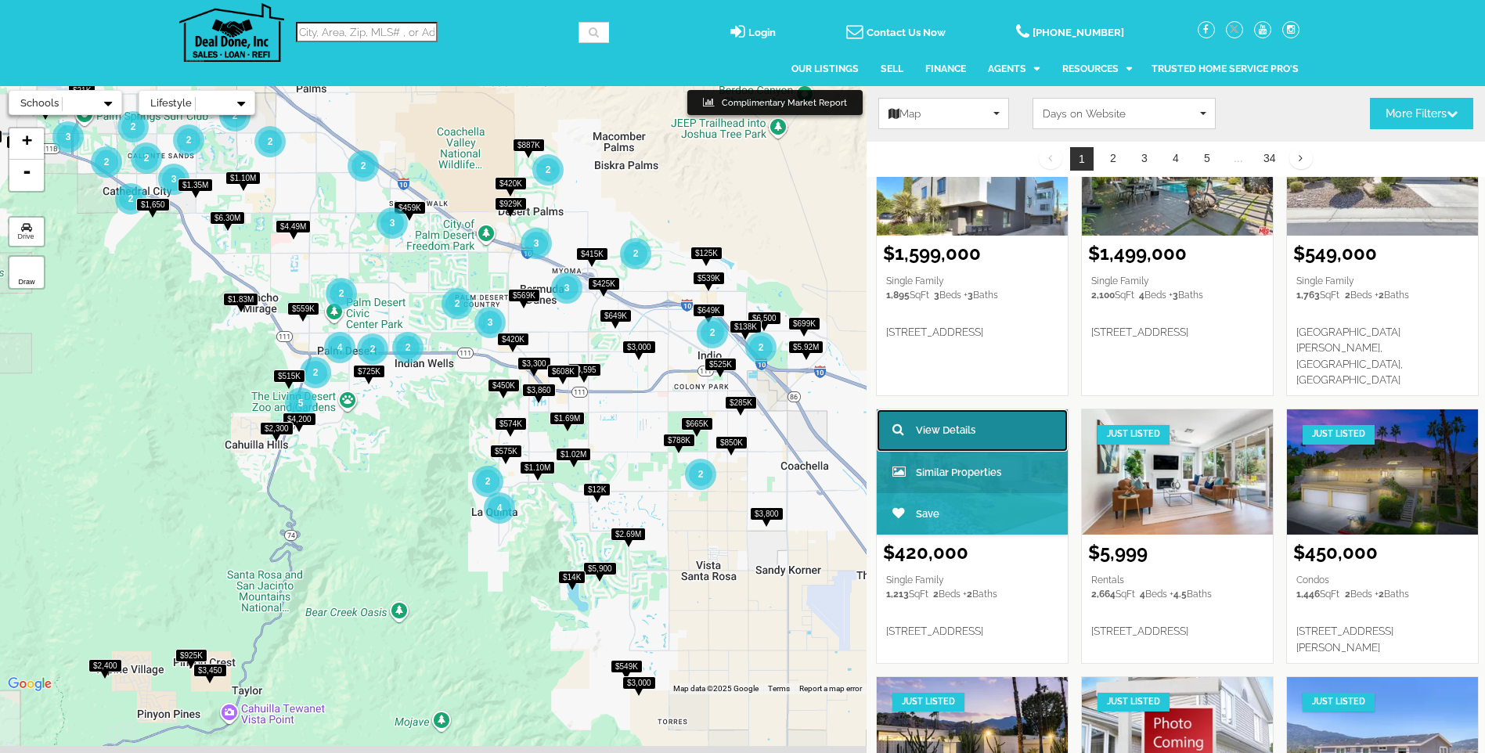
click at [932, 423] on span "View Details" at bounding box center [946, 430] width 60 height 15
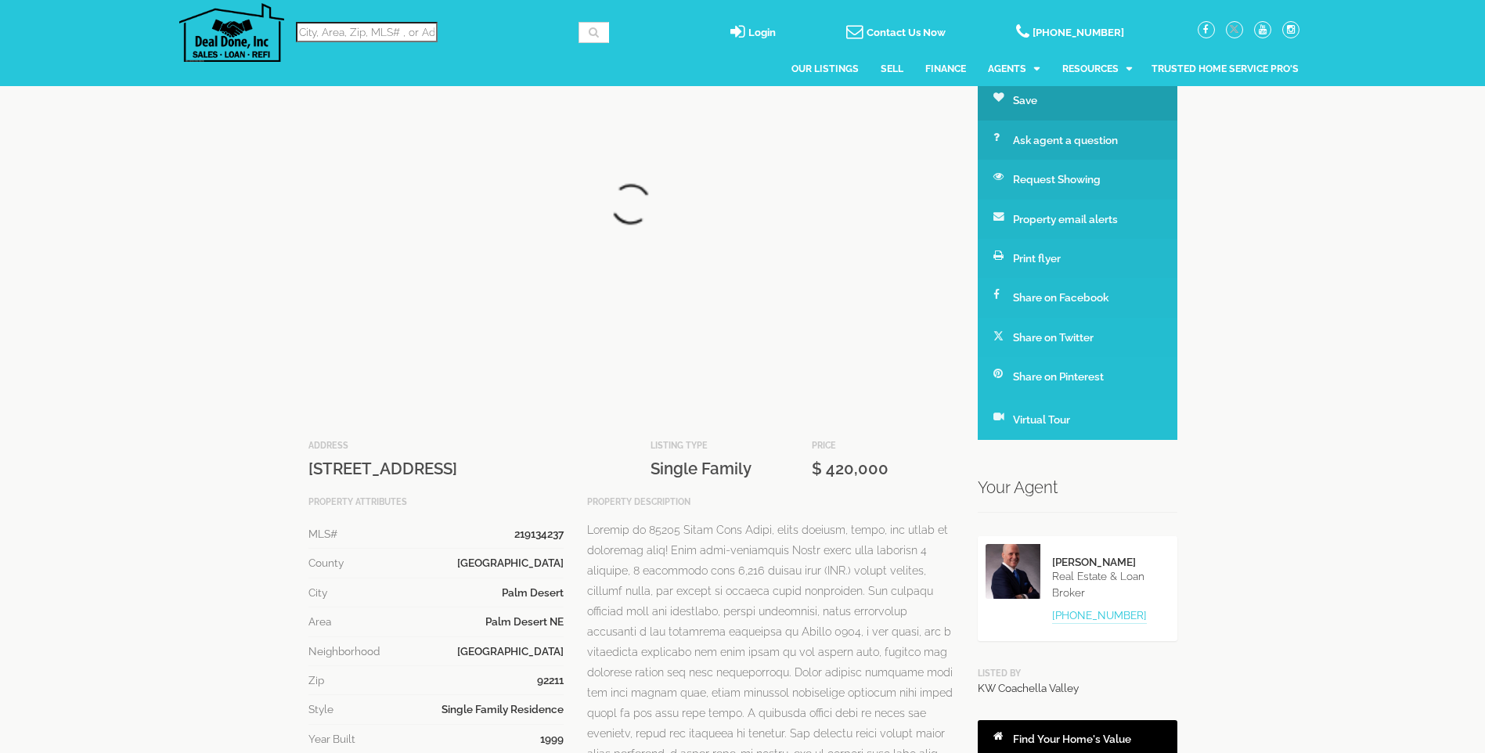
scroll to position [78, 0]
